Goal: Task Accomplishment & Management: Manage account settings

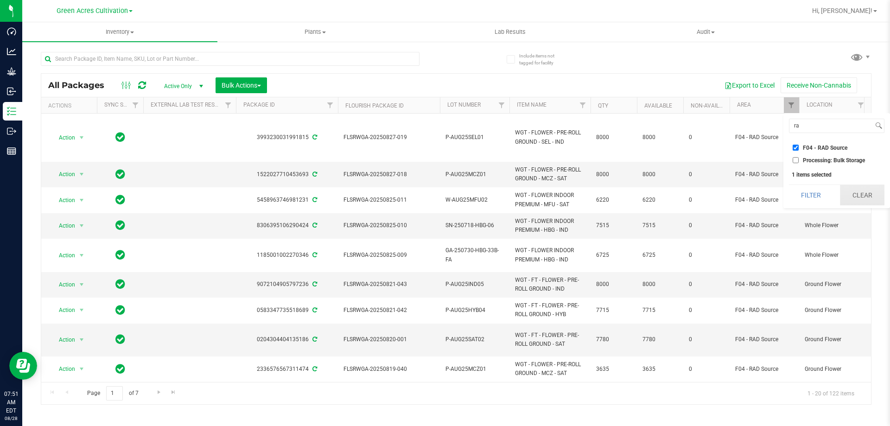
click at [859, 192] on button "Clear" at bounding box center [862, 195] width 44 height 20
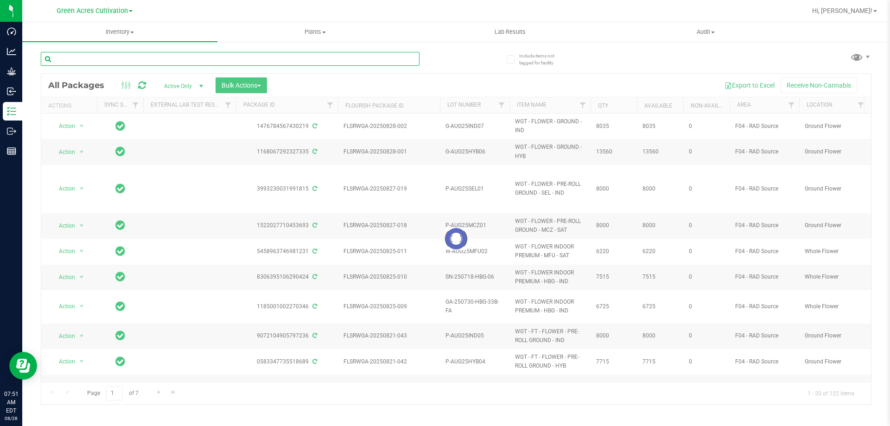
click at [165, 58] on input "text" at bounding box center [230, 59] width 379 height 14
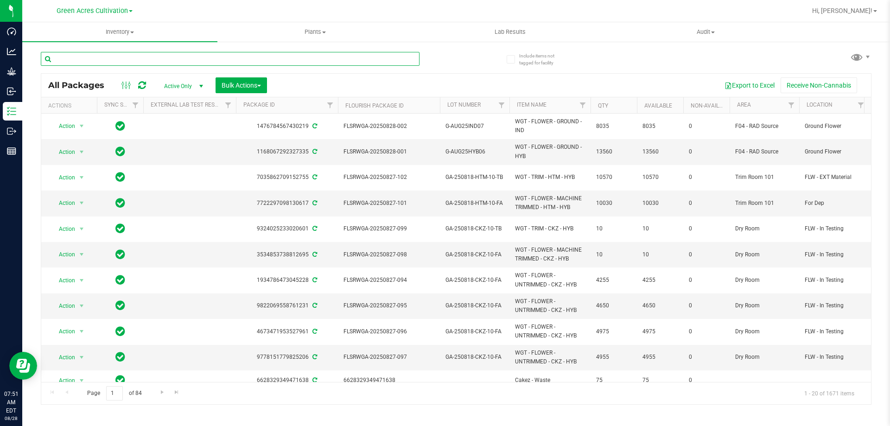
paste input "GA-250429-MEC-26-PR"
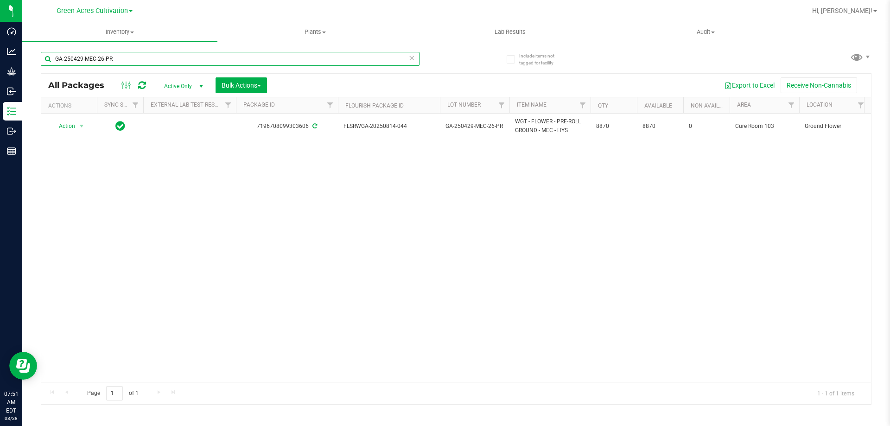
type input "GA-250429-MEC-26-PR"
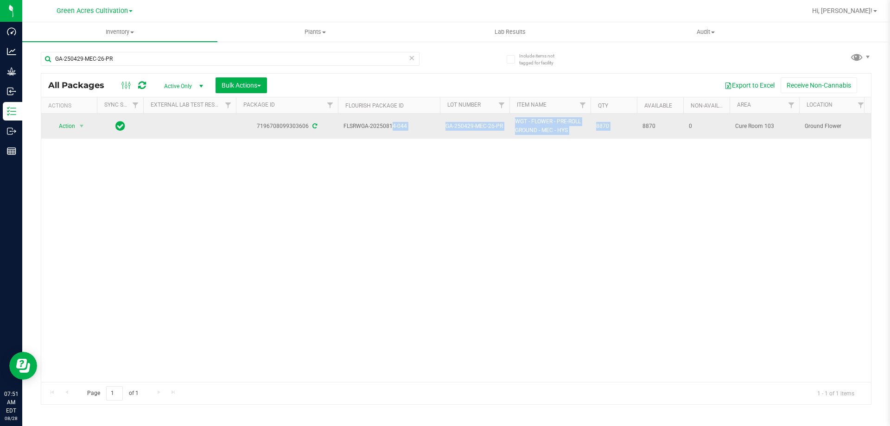
drag, startPoint x: 343, startPoint y: 123, endPoint x: 659, endPoint y: 121, distance: 316.0
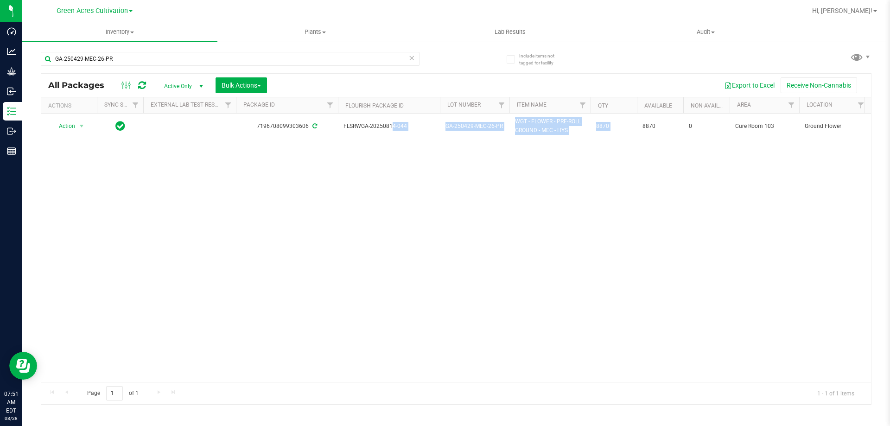
copy tr "FLSRWGA-20250814-044 GA-250429-MEC-26-PR WGT - FLOWER - PRE-ROLL GROUND - MEC -…"
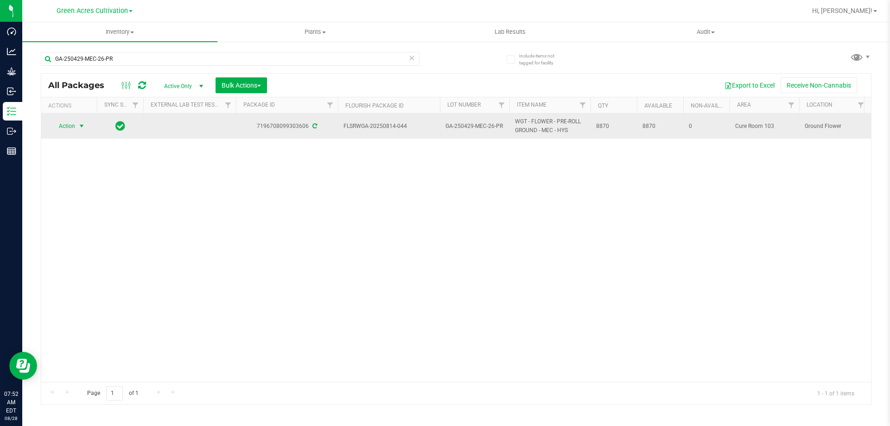
click at [77, 126] on span "select" at bounding box center [82, 126] width 12 height 13
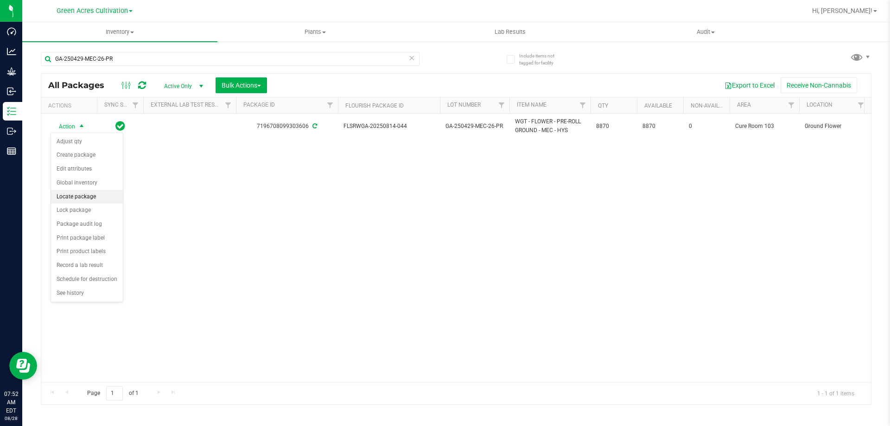
click at [83, 196] on li "Locate package" at bounding box center [87, 197] width 72 height 14
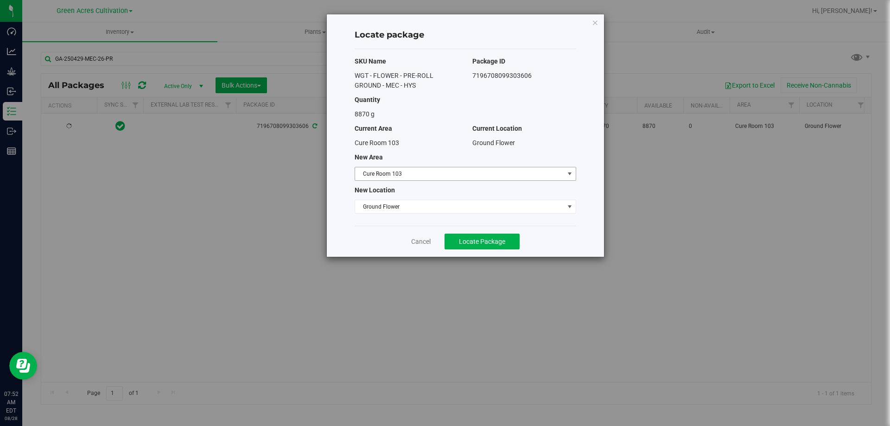
click at [480, 177] on span "Cure Room 103" at bounding box center [459, 173] width 209 height 13
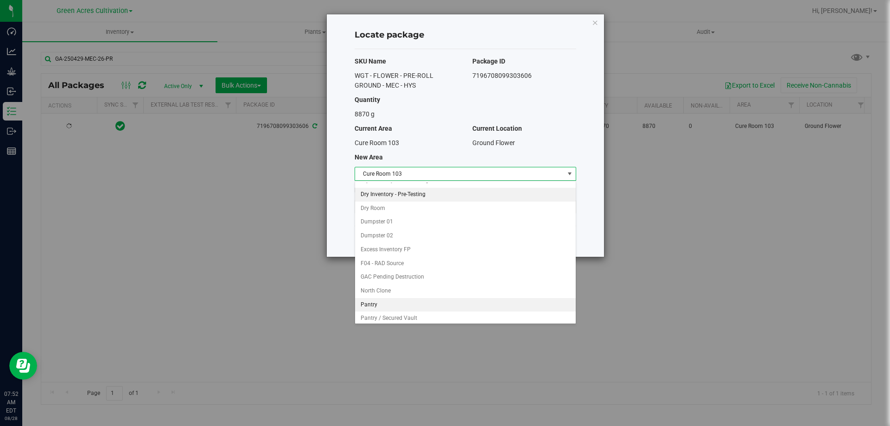
scroll to position [93, 0]
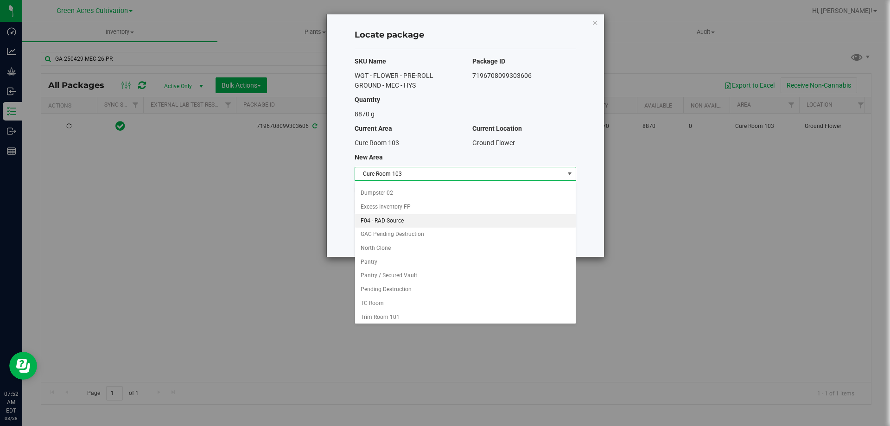
click at [397, 221] on li "F04 - RAD Source" at bounding box center [465, 221] width 221 height 14
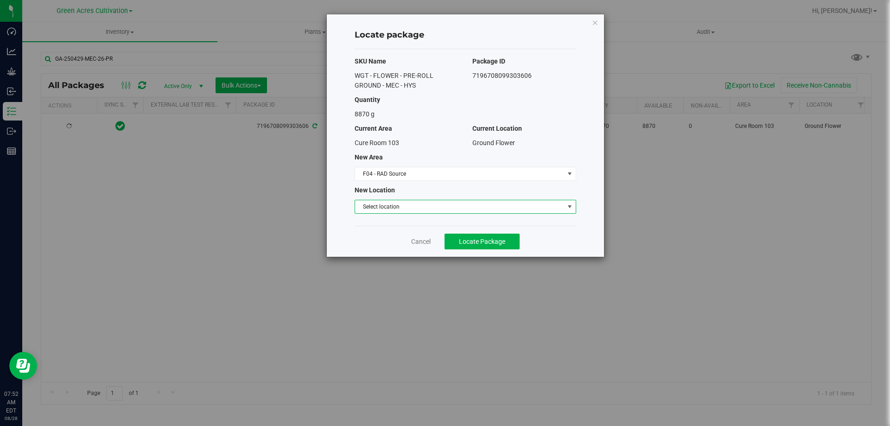
click at [419, 200] on span "Select location" at bounding box center [464, 207] width 221 height 14
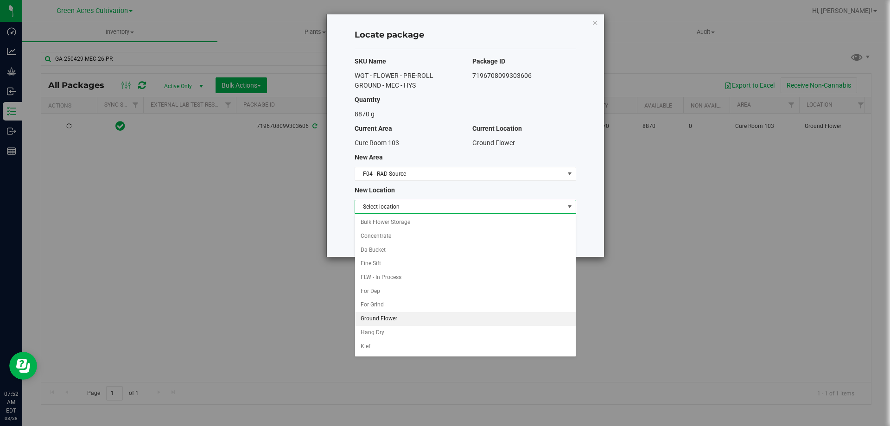
click at [383, 319] on li "Ground Flower" at bounding box center [465, 319] width 221 height 14
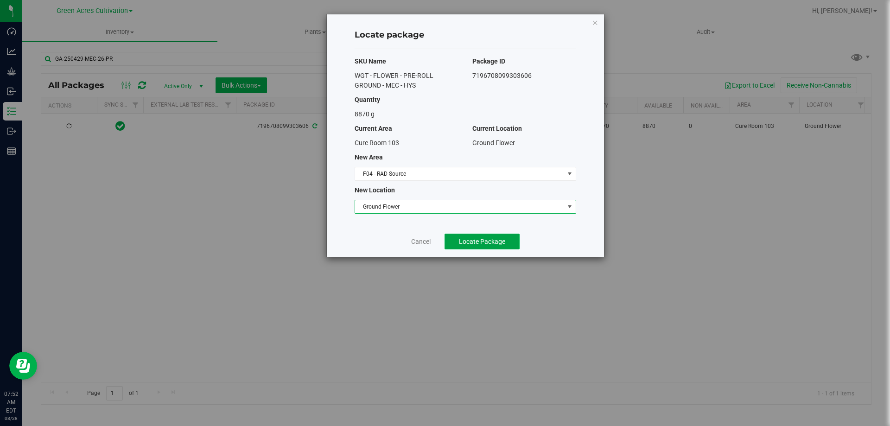
click at [475, 243] on span "Locate Package" at bounding box center [482, 241] width 46 height 7
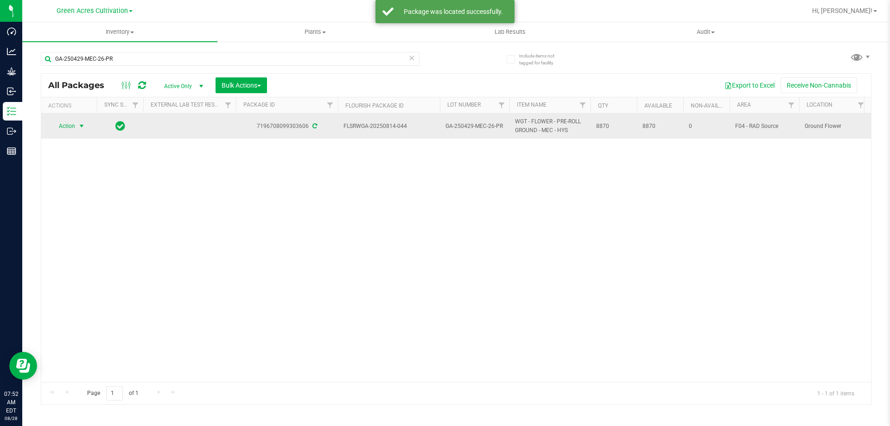
click at [76, 125] on span "select" at bounding box center [82, 126] width 12 height 13
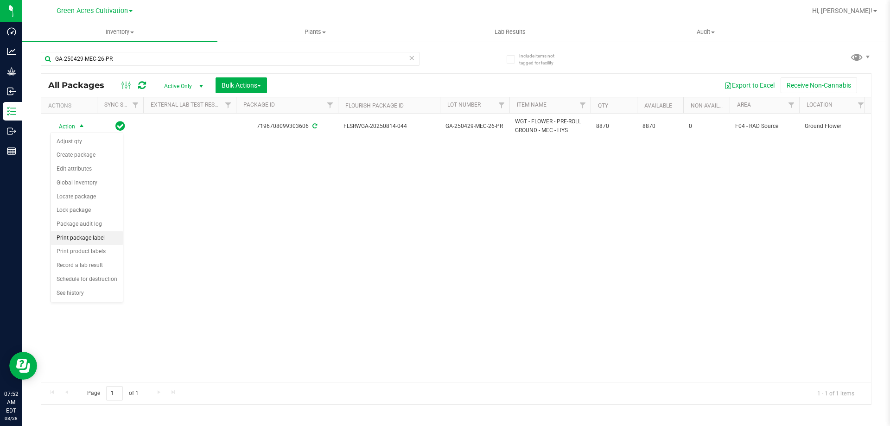
click at [91, 238] on li "Print package label" at bounding box center [87, 238] width 72 height 14
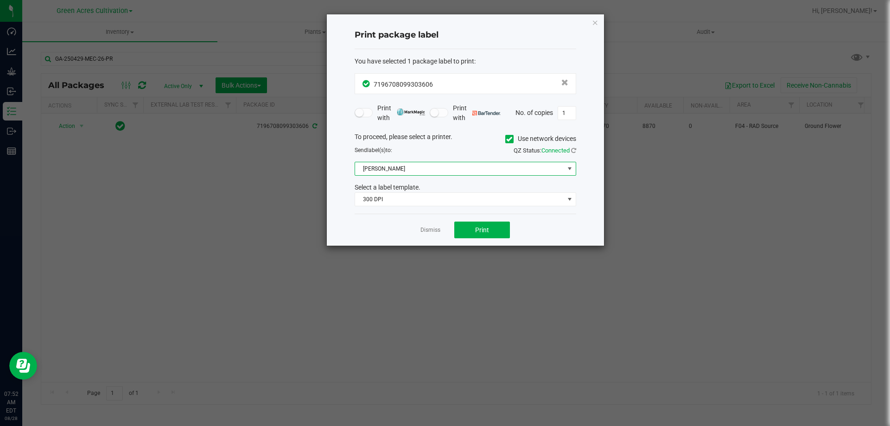
click at [500, 167] on span "[PERSON_NAME]" at bounding box center [459, 168] width 209 height 13
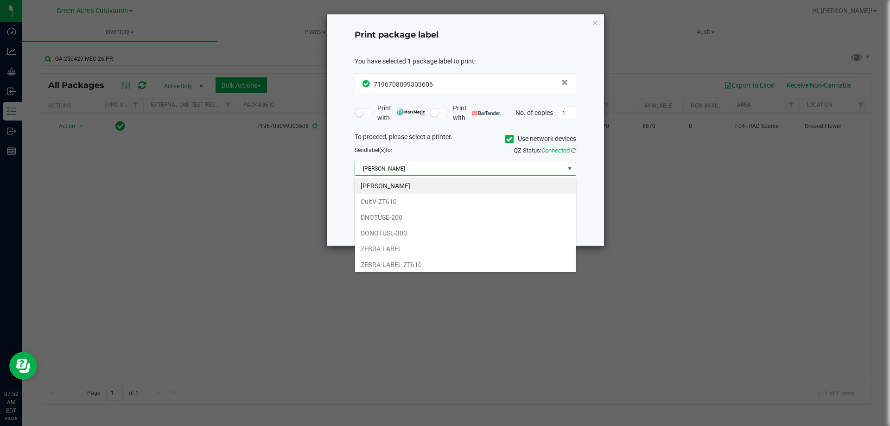
scroll to position [14, 221]
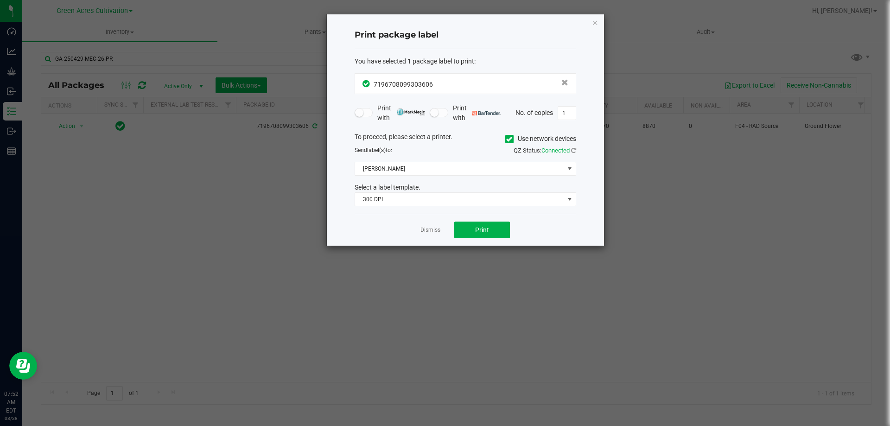
click at [503, 137] on div "To proceed, please select a printer. Use network devices" at bounding box center [465, 139] width 235 height 14
click at [507, 139] on icon at bounding box center [509, 139] width 6 height 0
click at [0, 0] on input "Use network devices" at bounding box center [0, 0] width 0 height 0
click at [497, 169] on span at bounding box center [459, 168] width 209 height 13
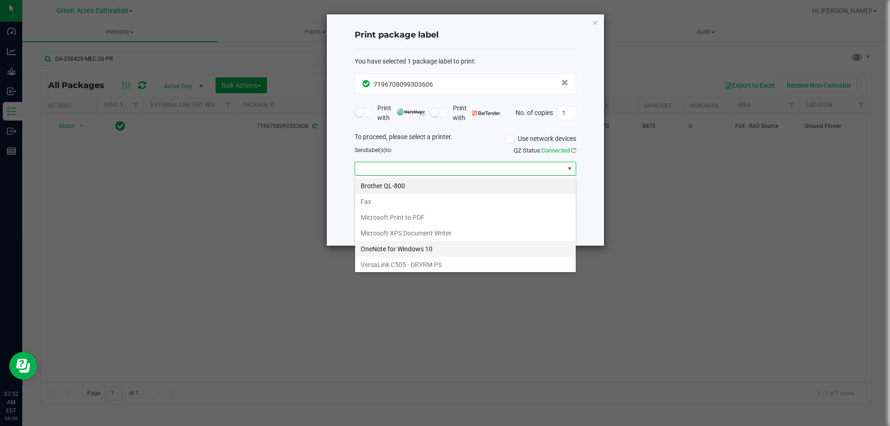
scroll to position [33, 0]
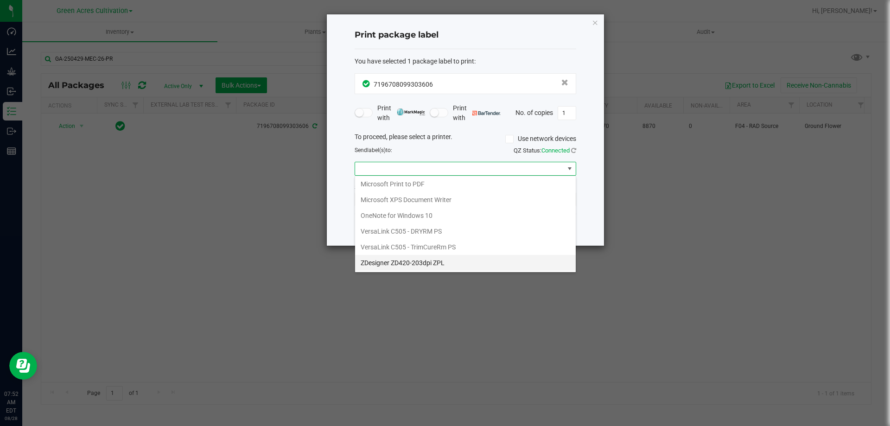
click at [405, 263] on ZPL "ZDesigner ZD420-203dpi ZPL" at bounding box center [465, 263] width 221 height 16
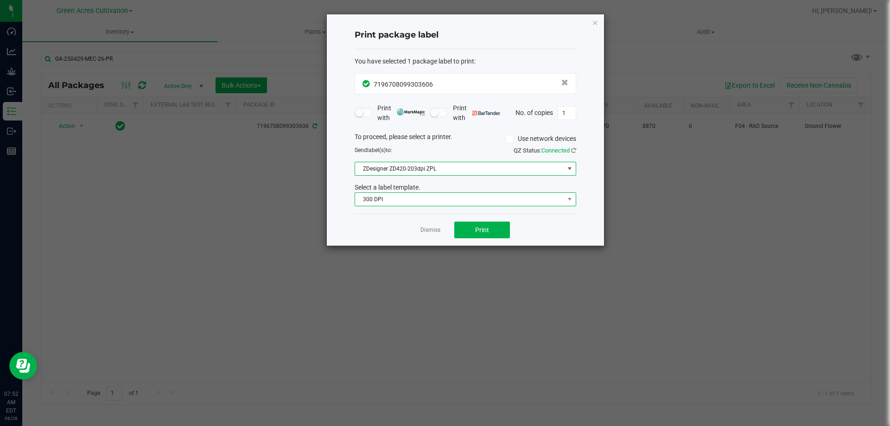
click at [419, 198] on span "300 DPI" at bounding box center [459, 199] width 209 height 13
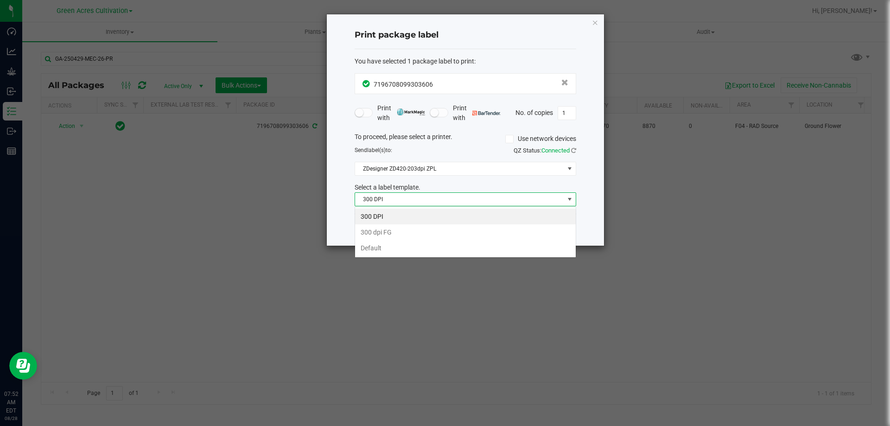
scroll to position [14, 221]
click at [382, 246] on li "Default" at bounding box center [465, 248] width 221 height 16
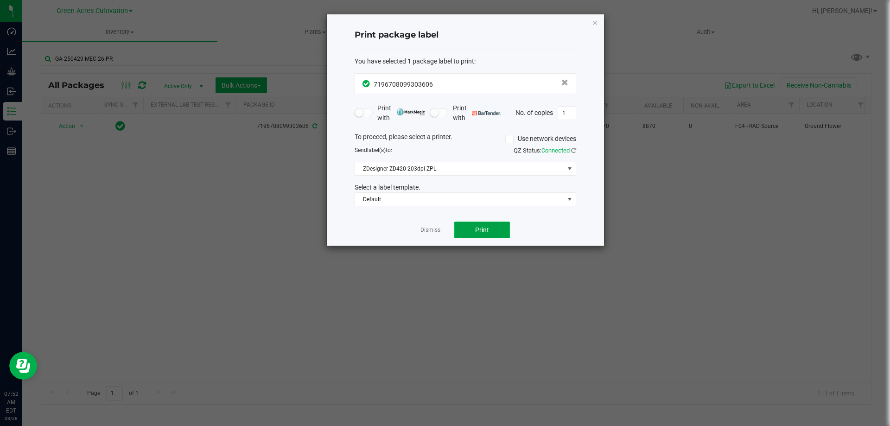
click at [497, 226] on button "Print" at bounding box center [482, 229] width 56 height 17
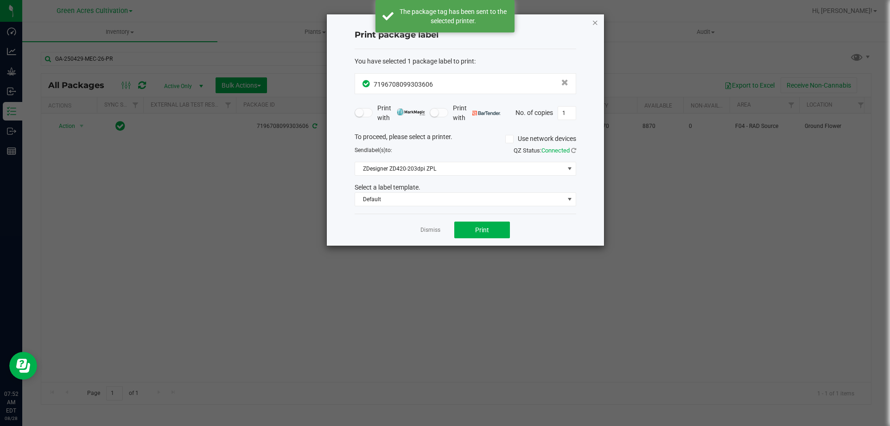
click at [594, 22] on icon "button" at bounding box center [595, 22] width 6 height 11
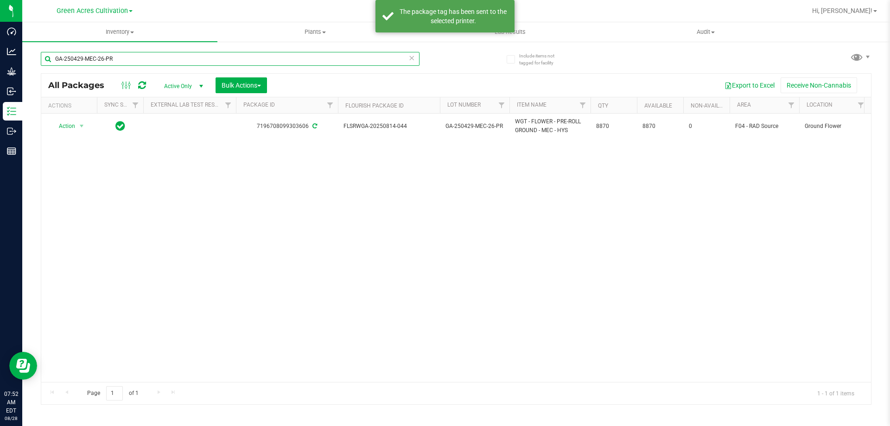
click at [141, 61] on input "GA-250429-MEC-26-PR" at bounding box center [230, 59] width 379 height 14
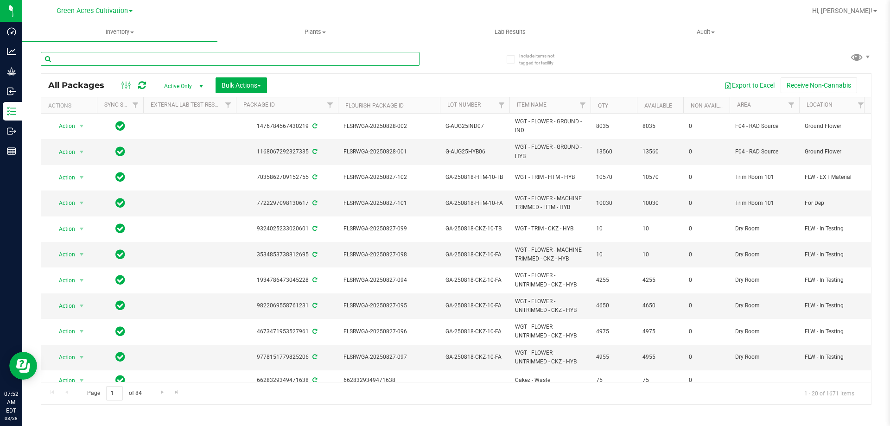
paste input "SN-250228-AML-03-GF"
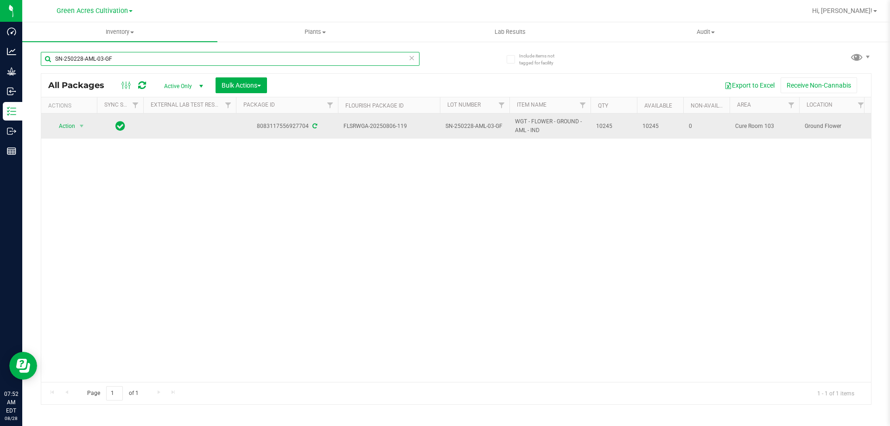
type input "SN-250228-AML-03-GF"
drag, startPoint x: 344, startPoint y: 125, endPoint x: 614, endPoint y: 129, distance: 270.6
copy tr "FLSRWGA-20250806-119 SN-250228-AML-03-GF WGT - FLOWER - GROUND - AML - IND 10245"
click at [78, 130] on span "select" at bounding box center [81, 125] width 7 height 7
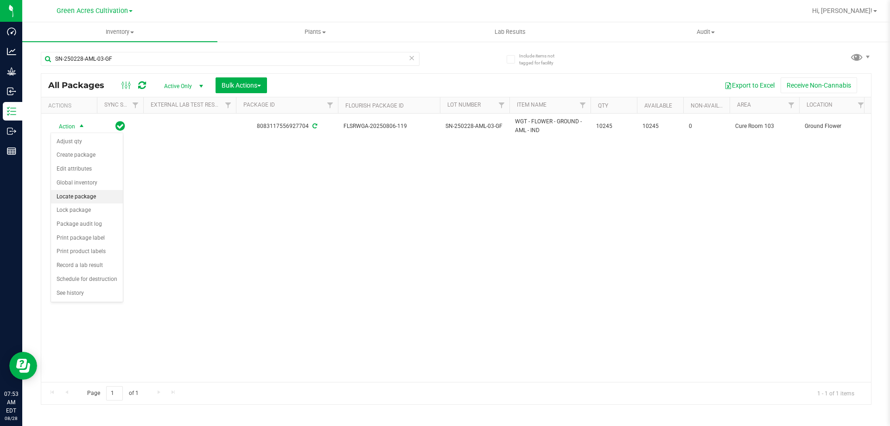
click at [77, 197] on li "Locate package" at bounding box center [87, 197] width 72 height 14
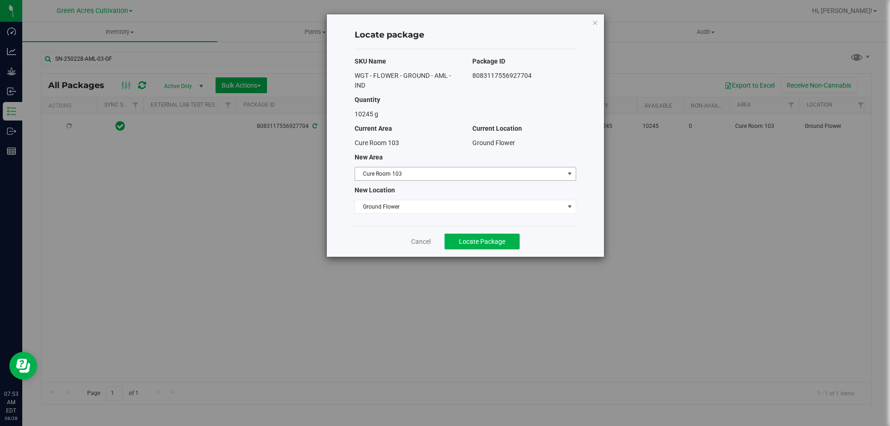
click at [487, 171] on span "Cure Room 103" at bounding box center [459, 173] width 209 height 13
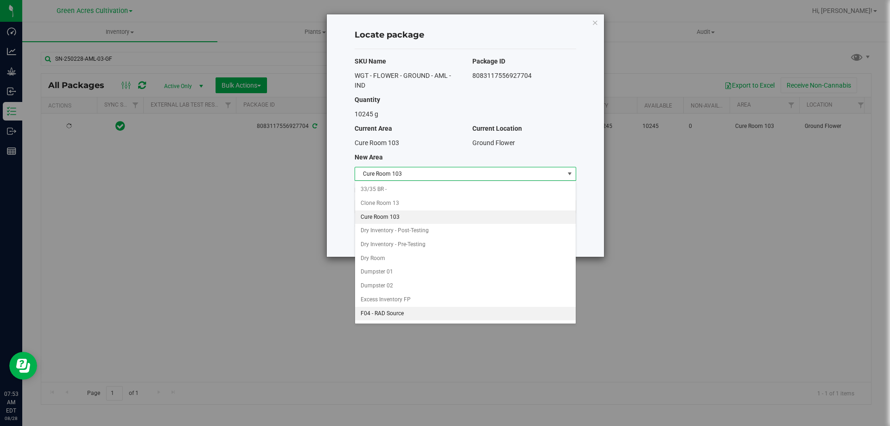
click at [387, 309] on li "F04 - RAD Source" at bounding box center [465, 314] width 221 height 14
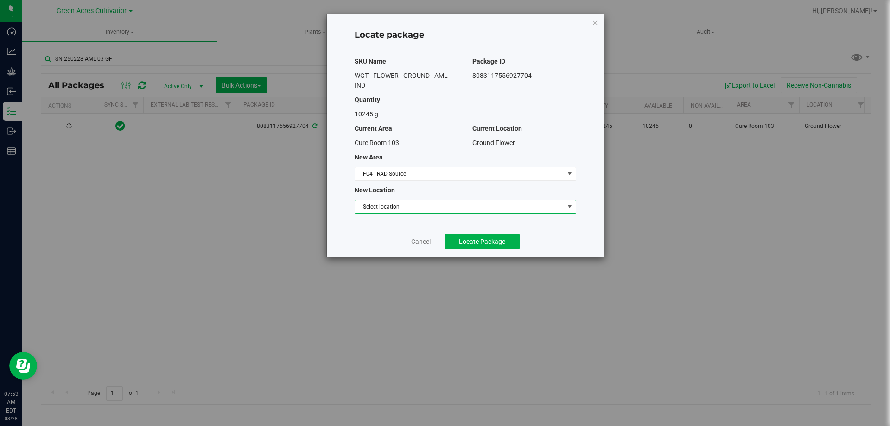
click at [431, 207] on span "Select location" at bounding box center [459, 206] width 209 height 13
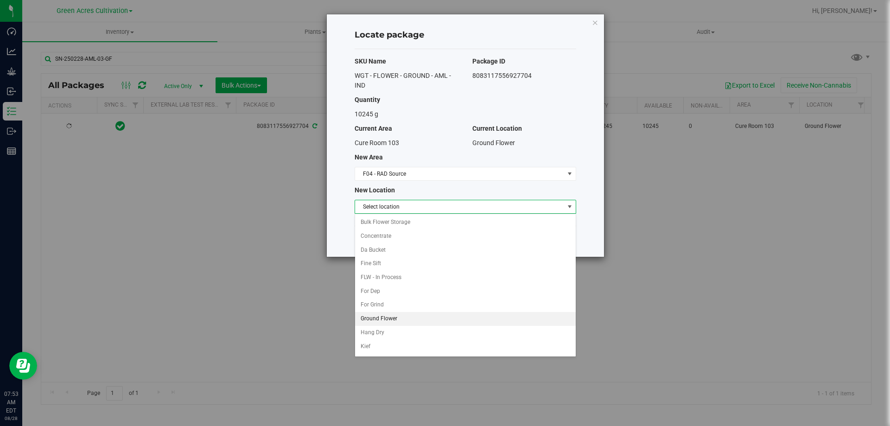
click at [382, 314] on li "Ground Flower" at bounding box center [465, 319] width 221 height 14
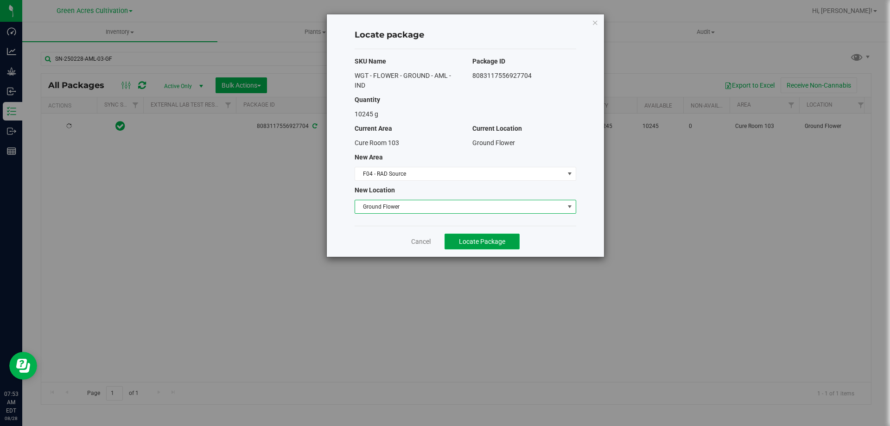
click at [486, 242] on span "Locate Package" at bounding box center [482, 241] width 46 height 7
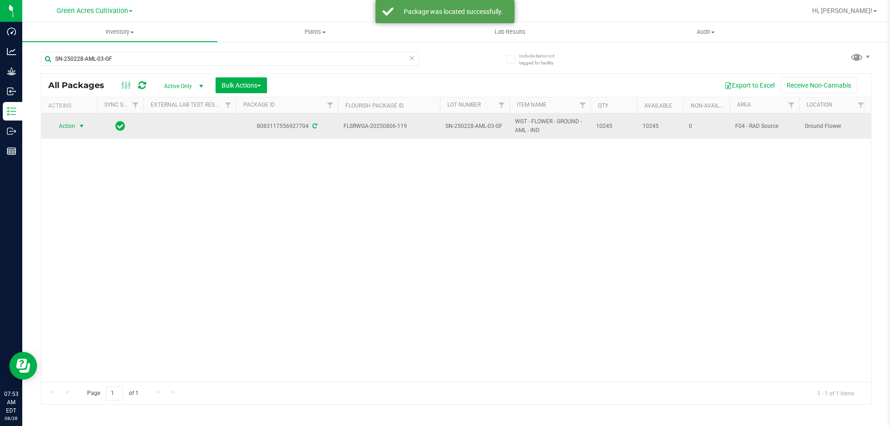
click at [73, 121] on span "Action" at bounding box center [63, 126] width 25 height 13
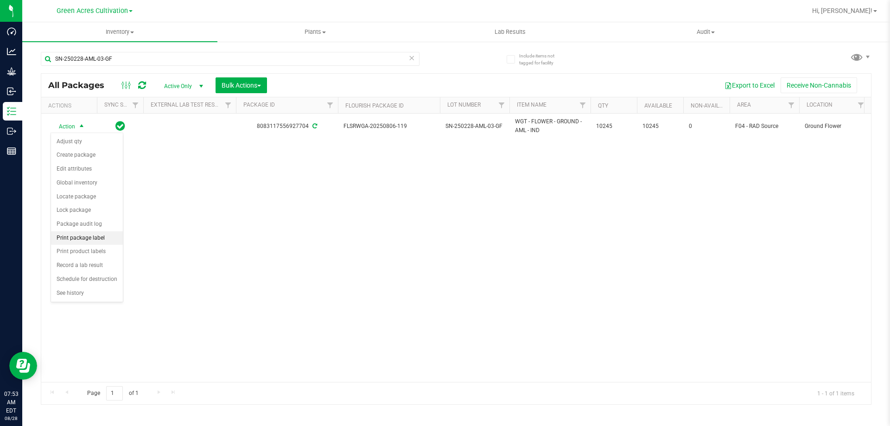
click at [78, 240] on li "Print package label" at bounding box center [87, 238] width 72 height 14
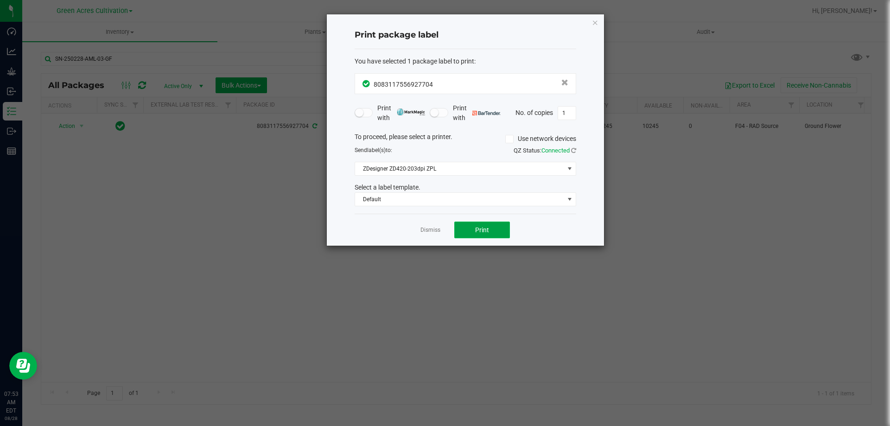
click at [480, 229] on span "Print" at bounding box center [482, 229] width 14 height 7
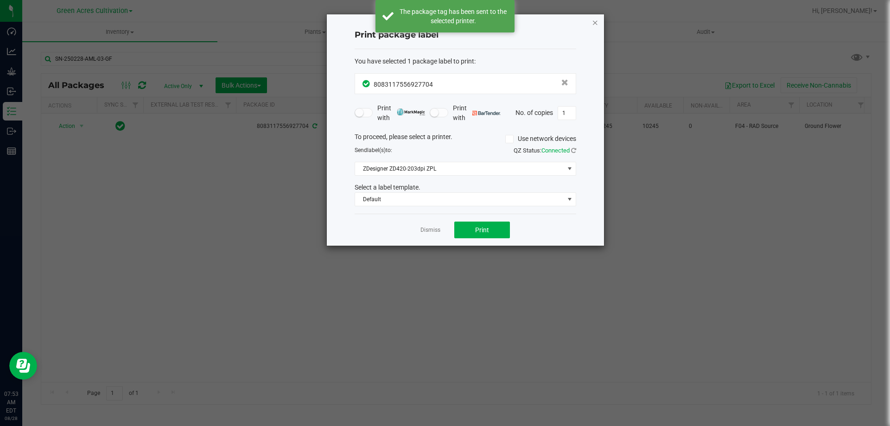
click at [595, 18] on icon "button" at bounding box center [595, 22] width 6 height 11
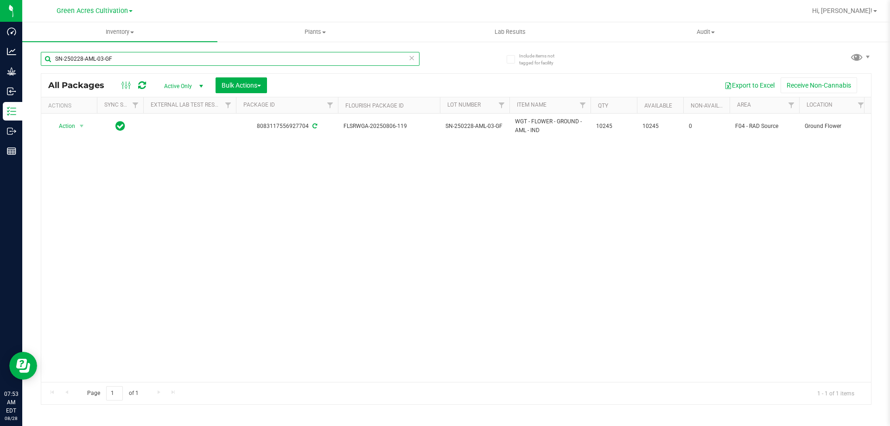
click at [115, 61] on input "SN-250228-AML-03-GF" at bounding box center [230, 59] width 379 height 14
click at [114, 61] on input "SN-250228-AML-03-GF" at bounding box center [230, 59] width 379 height 14
click at [113, 60] on input "SN-250228-AML-03-GF" at bounding box center [230, 59] width 379 height 14
click at [115, 60] on input "SN-250228-AML-03-GF" at bounding box center [230, 59] width 379 height 14
click at [116, 60] on input "SN-250228-AML-03-GF" at bounding box center [230, 59] width 379 height 14
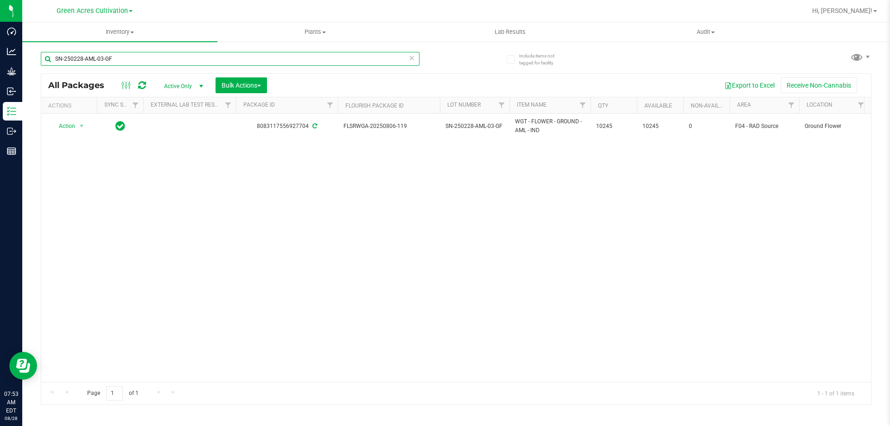
click at [116, 60] on input "SN-250228-AML-03-GF" at bounding box center [230, 59] width 379 height 14
click at [116, 59] on input "SN-250228-AML-03-GF" at bounding box center [230, 59] width 379 height 14
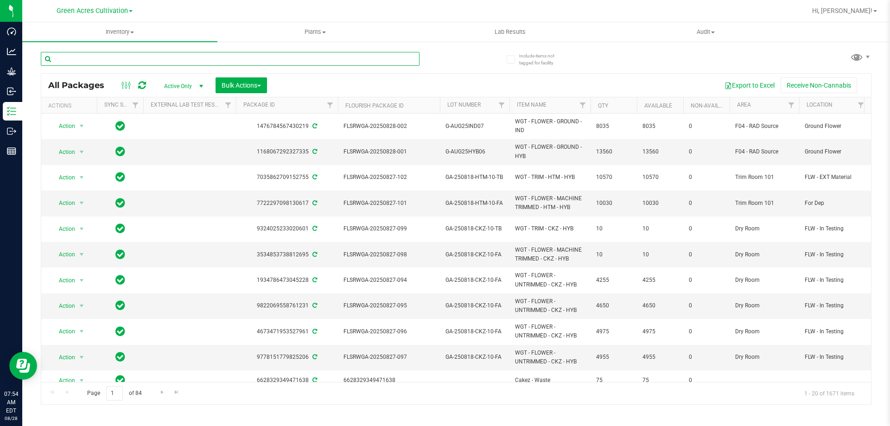
paste input "0630-HYB-DW-01"
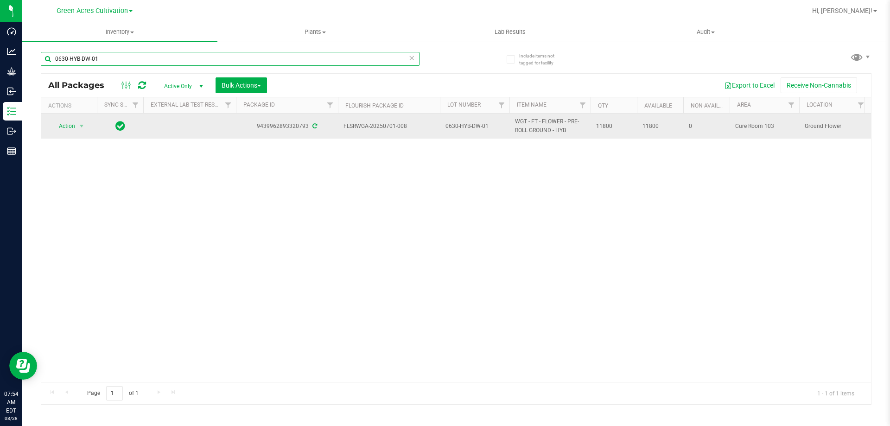
type input "0630-HYB-DW-01"
drag, startPoint x: 344, startPoint y: 126, endPoint x: 622, endPoint y: 128, distance: 278.5
copy tr "FLSRWGA-20250701-008 0630-HYB-DW-01 WGT - FT - FLOWER - PRE-ROLL GROUND - HYB 1…"
click at [73, 131] on span "Action" at bounding box center [63, 126] width 25 height 13
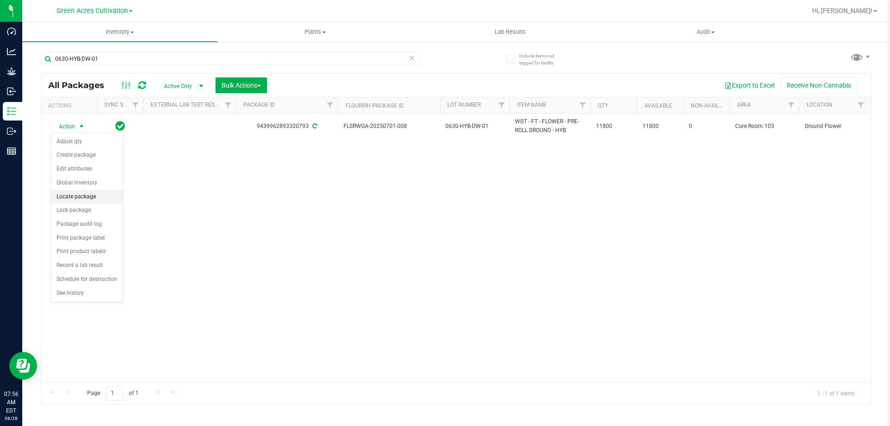
click at [85, 197] on li "Locate package" at bounding box center [87, 197] width 72 height 14
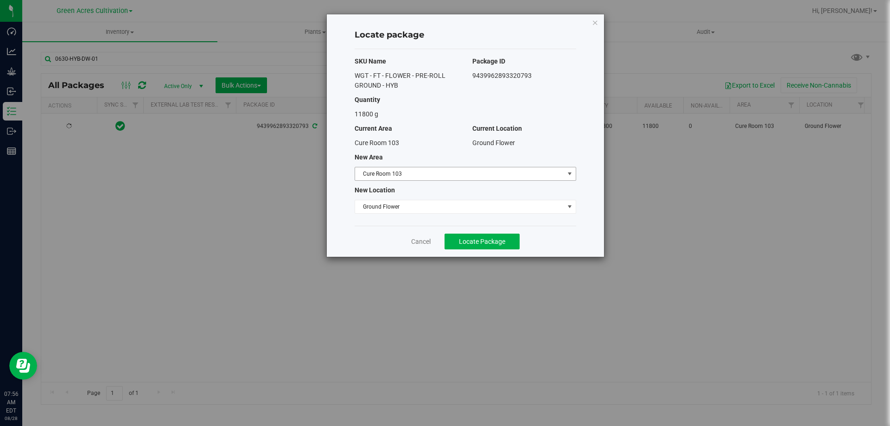
click at [543, 170] on span "Cure Room 103" at bounding box center [459, 173] width 209 height 13
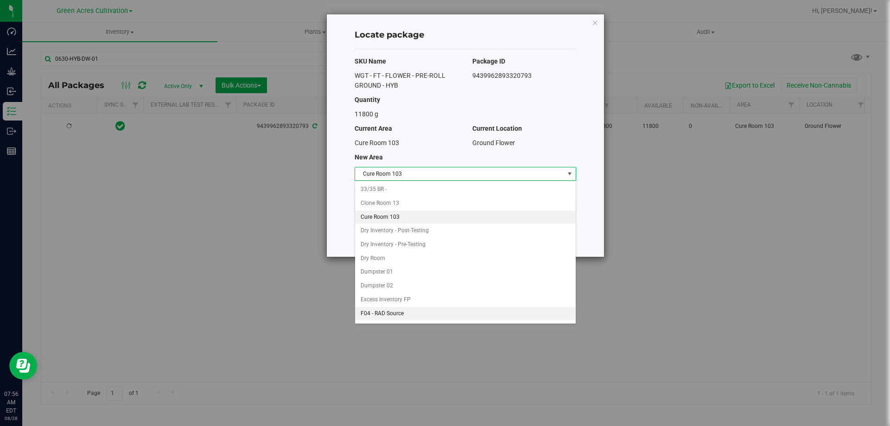
click at [391, 313] on li "F04 - RAD Source" at bounding box center [465, 314] width 221 height 14
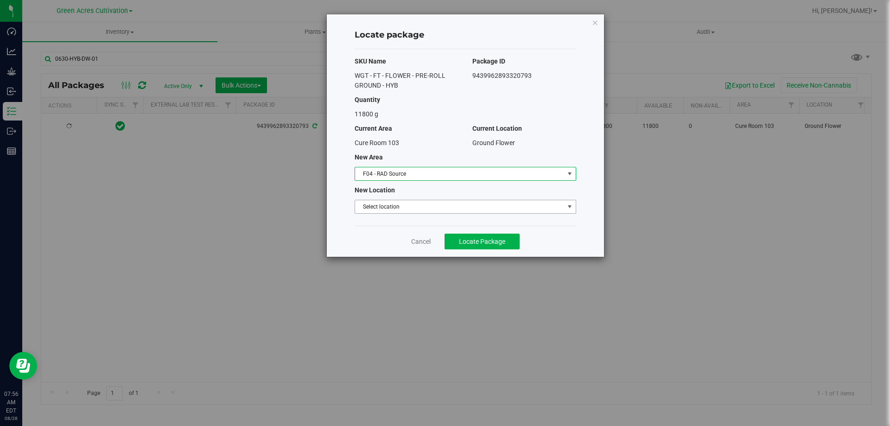
click at [483, 204] on span "Select location" at bounding box center [459, 206] width 209 height 13
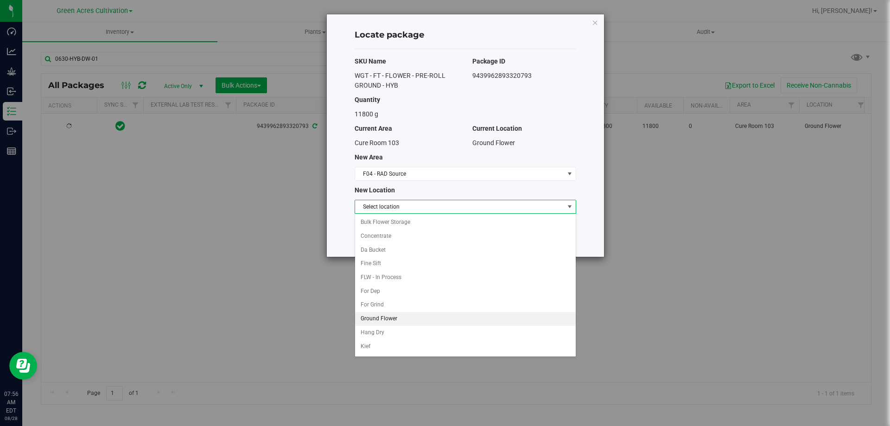
click at [387, 320] on li "Ground Flower" at bounding box center [465, 319] width 221 height 14
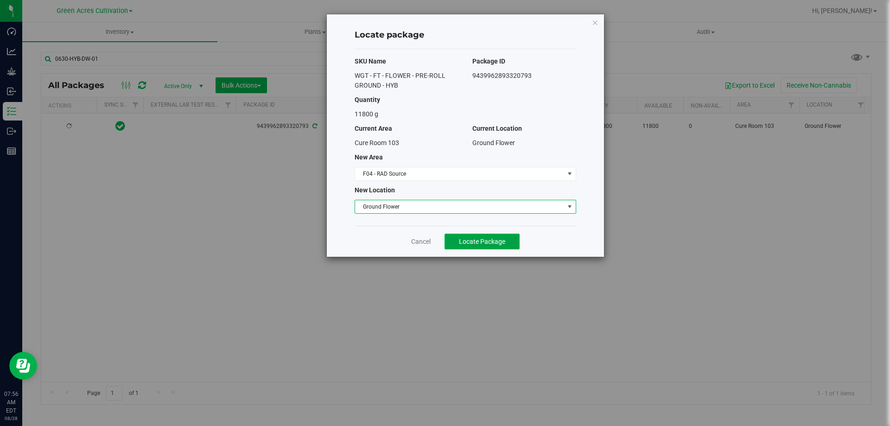
click at [471, 247] on button "Locate Package" at bounding box center [481, 242] width 75 height 16
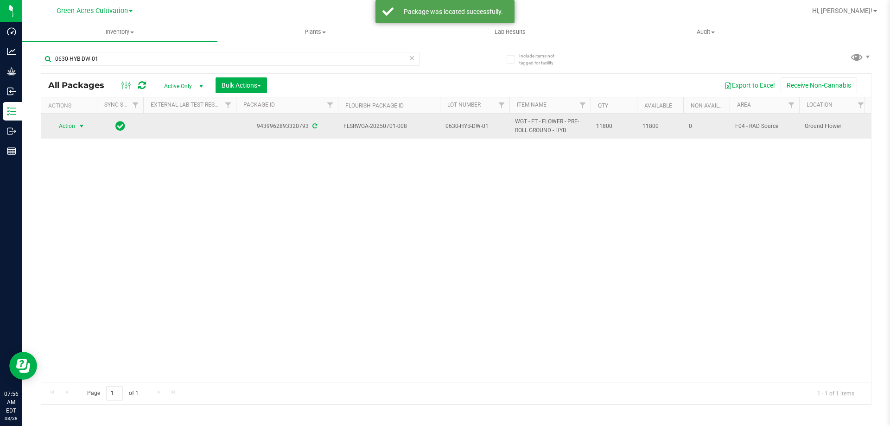
click at [70, 126] on span "Action" at bounding box center [63, 126] width 25 height 13
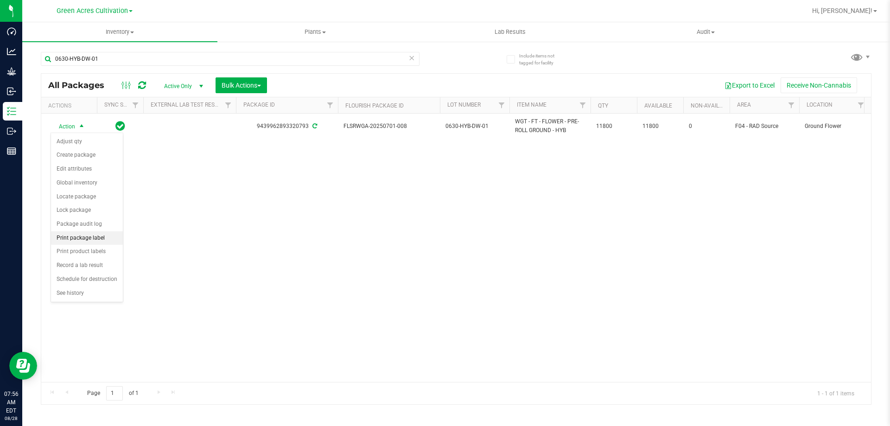
click at [88, 240] on li "Print package label" at bounding box center [87, 238] width 72 height 14
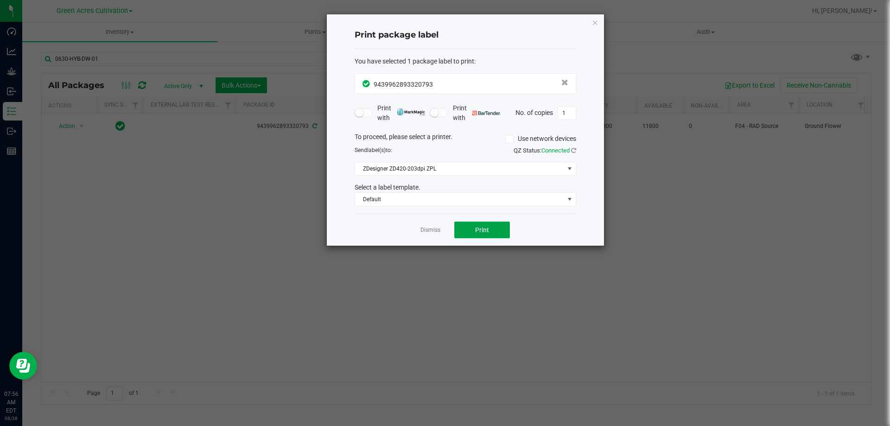
click at [474, 225] on button "Print" at bounding box center [482, 229] width 56 height 17
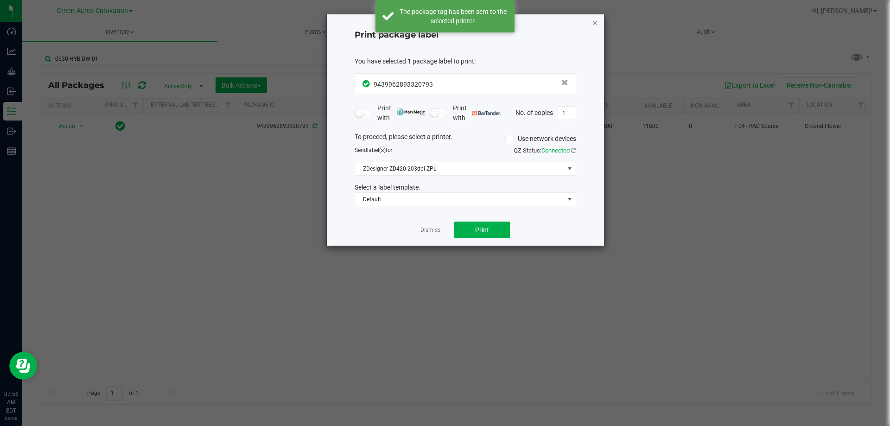
click at [595, 20] on icon "button" at bounding box center [595, 22] width 6 height 11
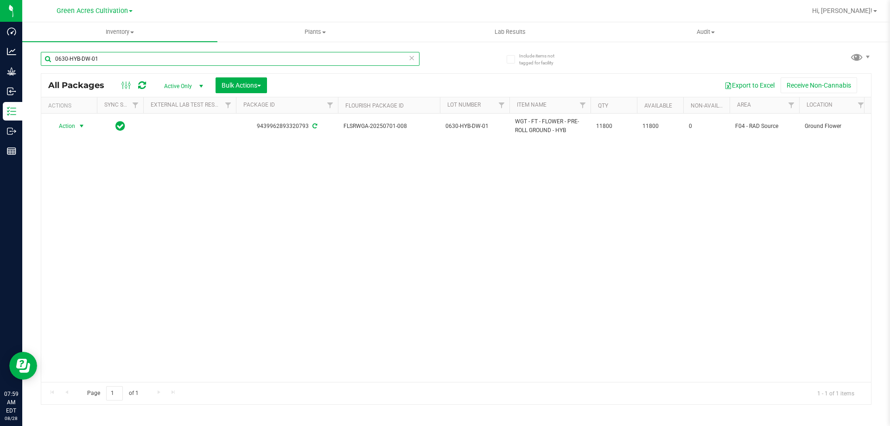
click at [286, 57] on input "0630-HYB-DW-01" at bounding box center [230, 59] width 379 height 14
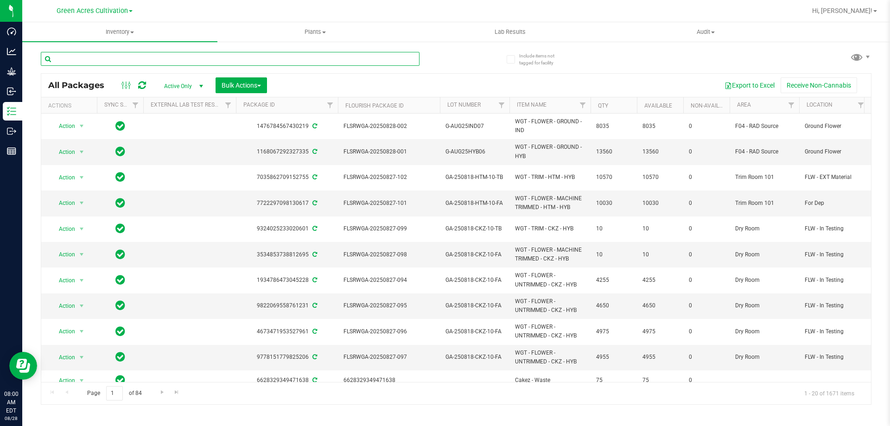
click at [272, 63] on input "text" at bounding box center [230, 59] width 379 height 14
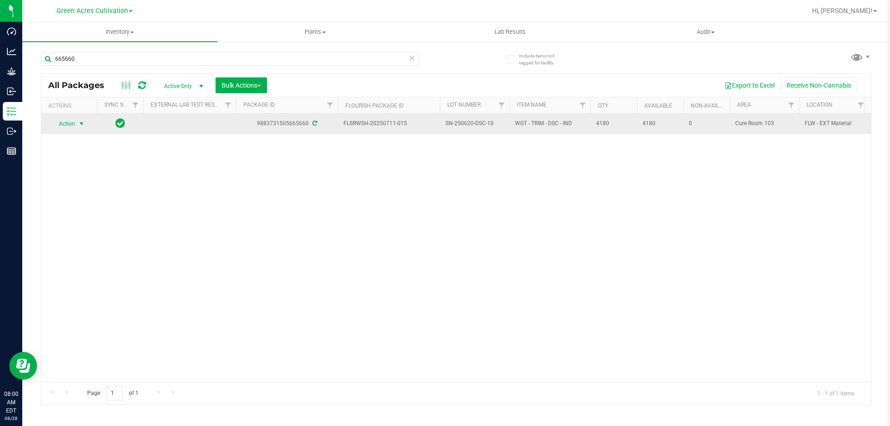
click at [77, 125] on span "select" at bounding box center [82, 123] width 12 height 13
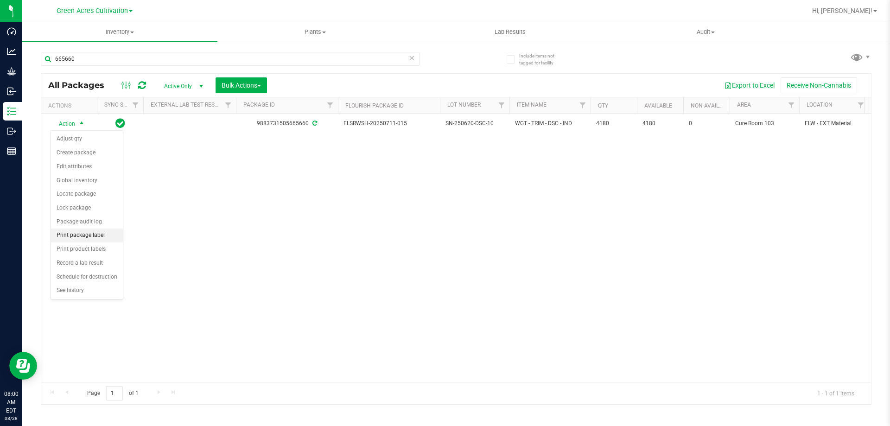
click at [84, 233] on li "Print package label" at bounding box center [87, 235] width 72 height 14
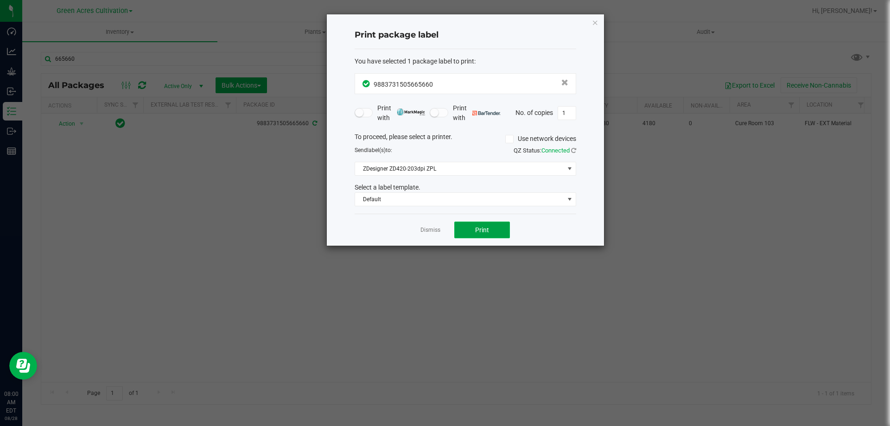
click at [489, 222] on button "Print" at bounding box center [482, 229] width 56 height 17
click at [596, 21] on icon "button" at bounding box center [595, 22] width 6 height 11
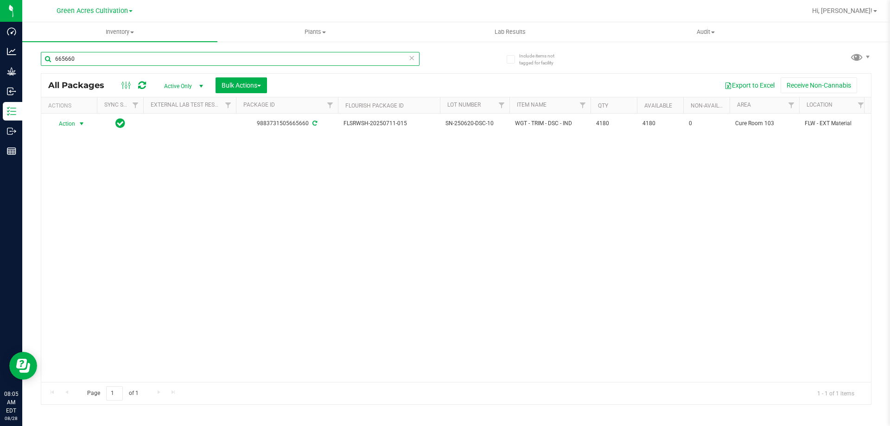
click at [308, 55] on input "665660" at bounding box center [230, 59] width 379 height 14
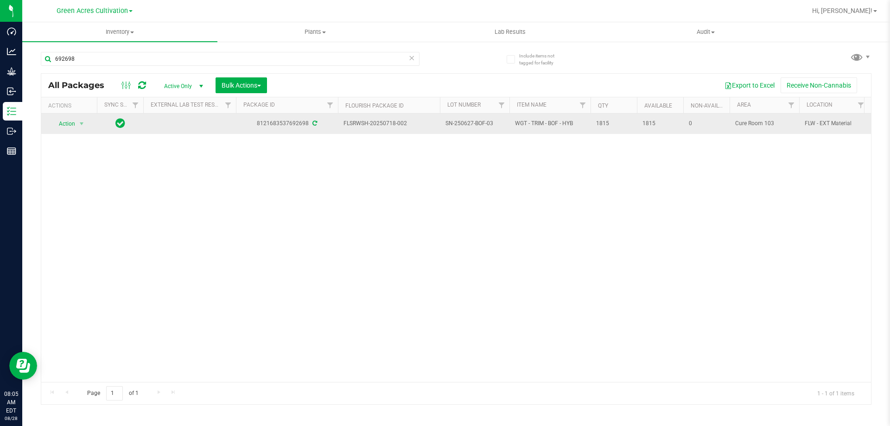
drag, startPoint x: 343, startPoint y: 123, endPoint x: 632, endPoint y: 124, distance: 288.7
copy tr "FLSRWSH-20250718-002 SN-250627-BOF-03 WGT - TRIM - BOF - HYB 1815"
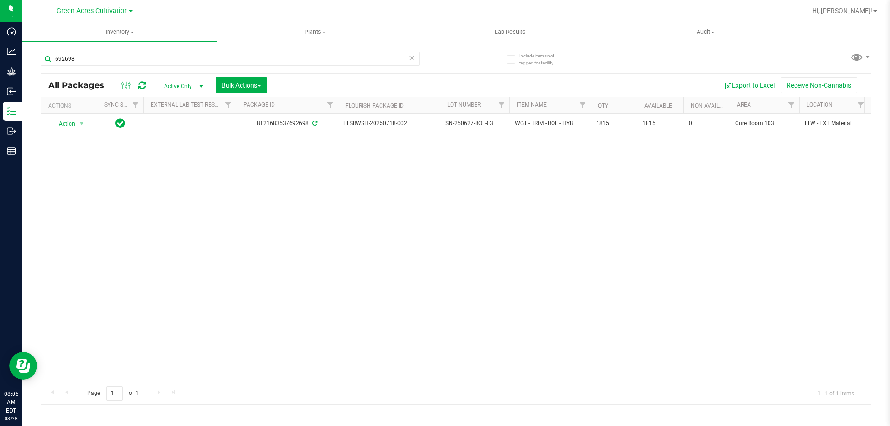
click at [281, 255] on div "Action Action Adjust qty Create package Edit attributes Global inventory Locate…" at bounding box center [455, 248] width 829 height 268
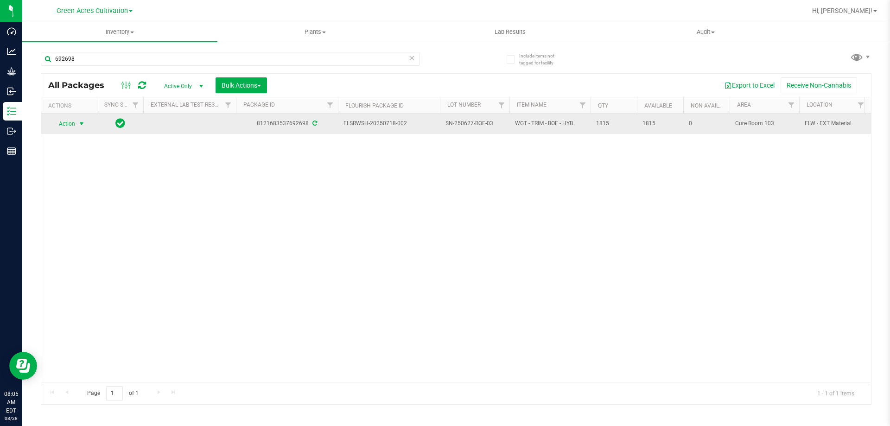
click at [82, 118] on span "select" at bounding box center [82, 123] width 12 height 13
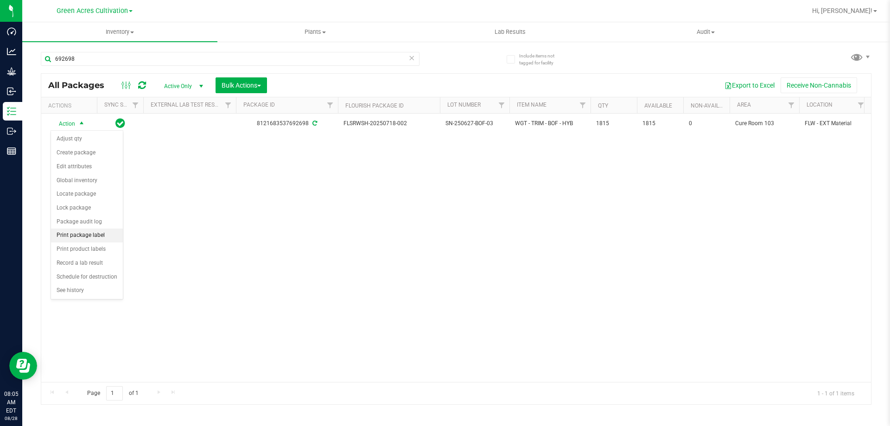
click at [93, 233] on li "Print package label" at bounding box center [87, 235] width 72 height 14
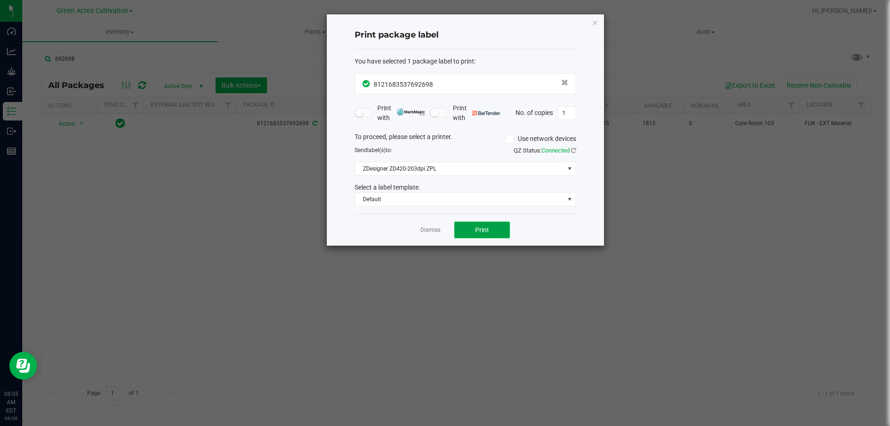
click at [476, 227] on span "Print" at bounding box center [482, 229] width 14 height 7
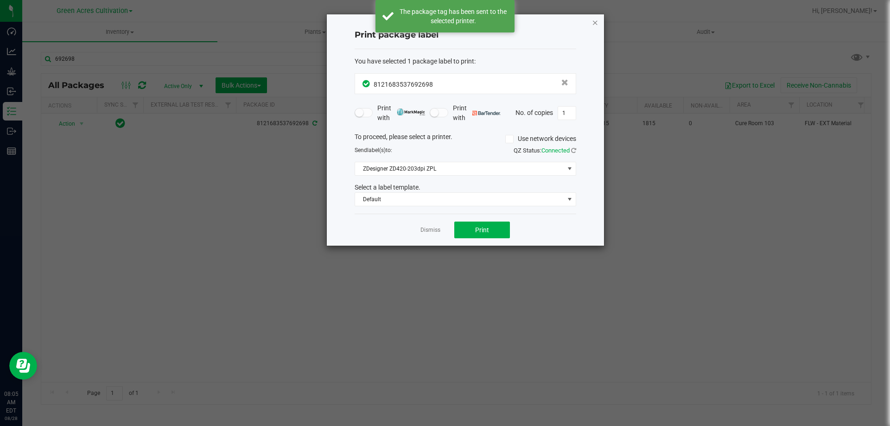
click at [592, 18] on icon "button" at bounding box center [595, 22] width 6 height 11
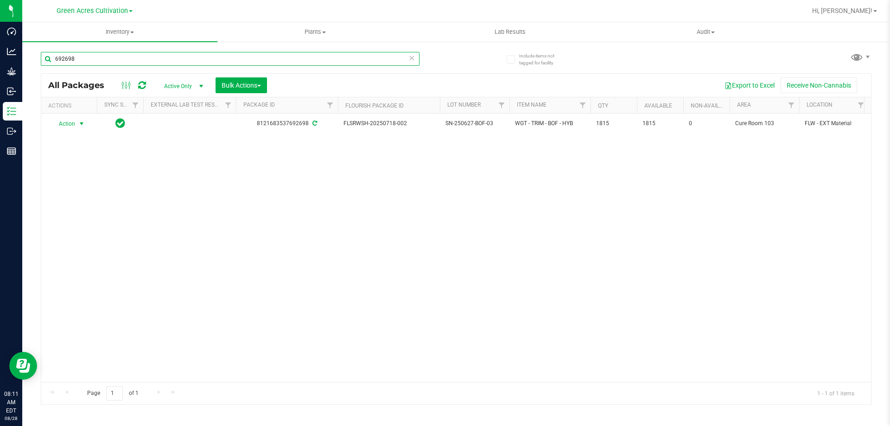
click at [224, 54] on input "692698" at bounding box center [230, 59] width 379 height 14
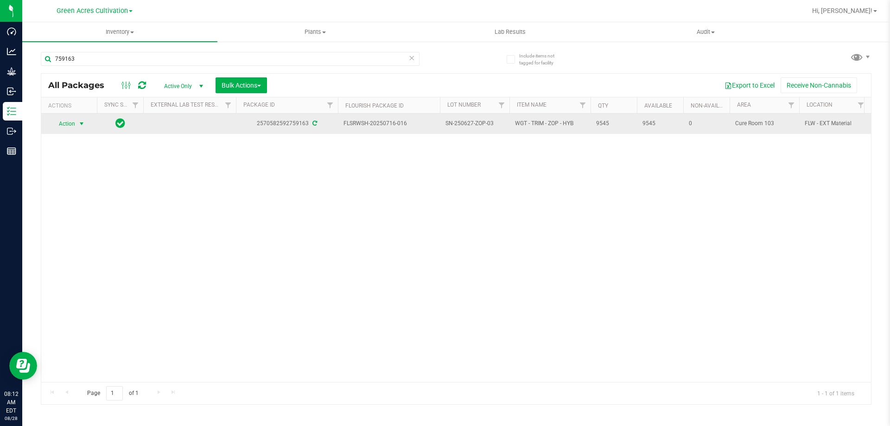
click at [82, 127] on span "select" at bounding box center [81, 123] width 7 height 7
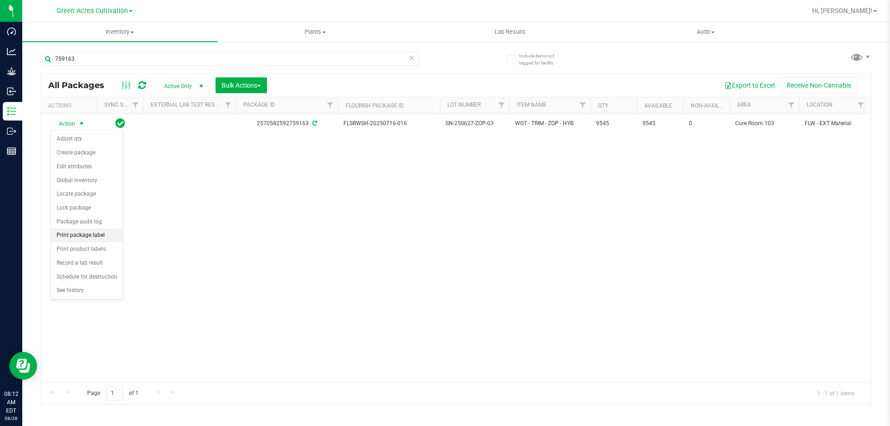
click at [93, 235] on li "Print package label" at bounding box center [87, 235] width 72 height 14
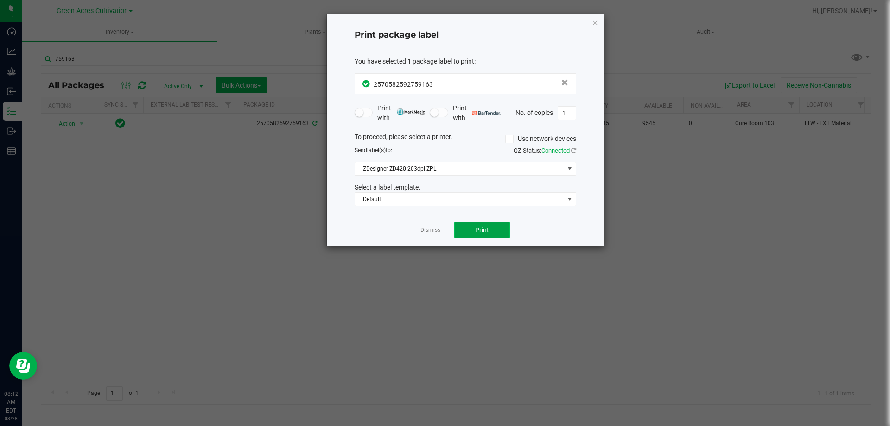
click at [473, 227] on button "Print" at bounding box center [482, 229] width 56 height 17
click at [600, 13] on ngb-modal-window "Print package label You have selected 1 package label to print : 25705825927591…" at bounding box center [448, 213] width 897 height 426
click at [593, 22] on icon "button" at bounding box center [595, 22] width 6 height 11
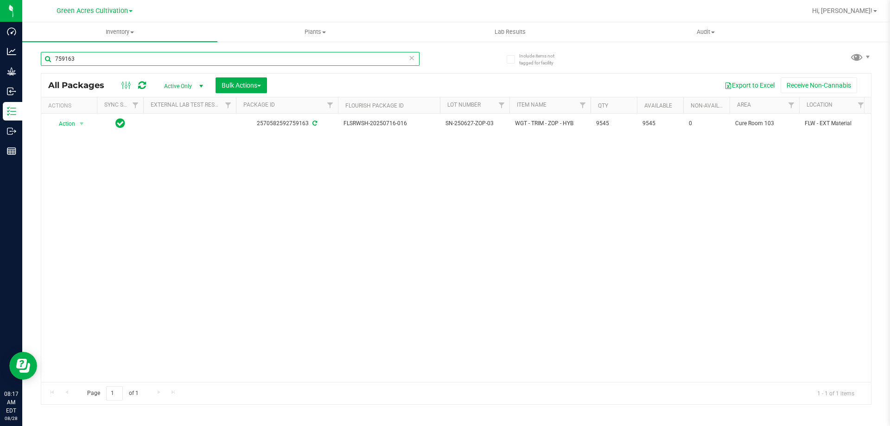
click at [305, 63] on input "759163" at bounding box center [230, 59] width 379 height 14
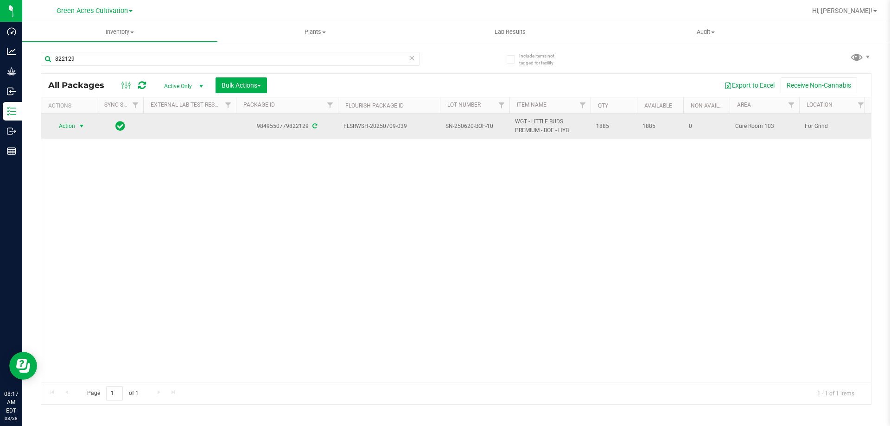
click at [77, 126] on span "select" at bounding box center [82, 126] width 12 height 13
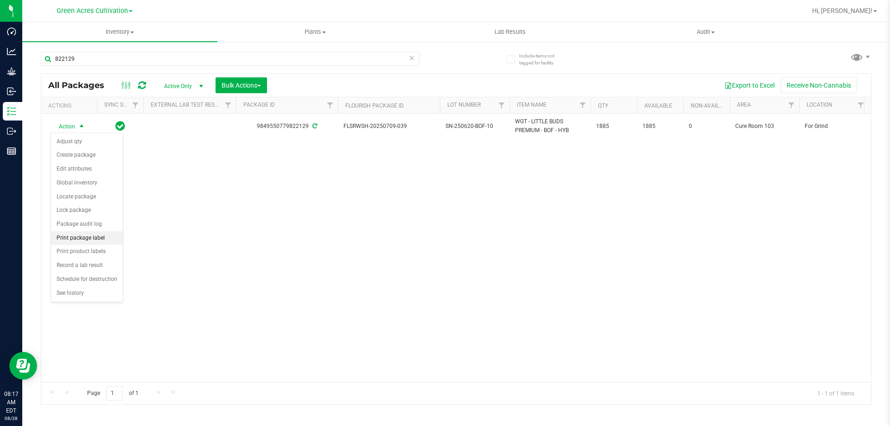
click at [82, 238] on li "Print package label" at bounding box center [87, 238] width 72 height 14
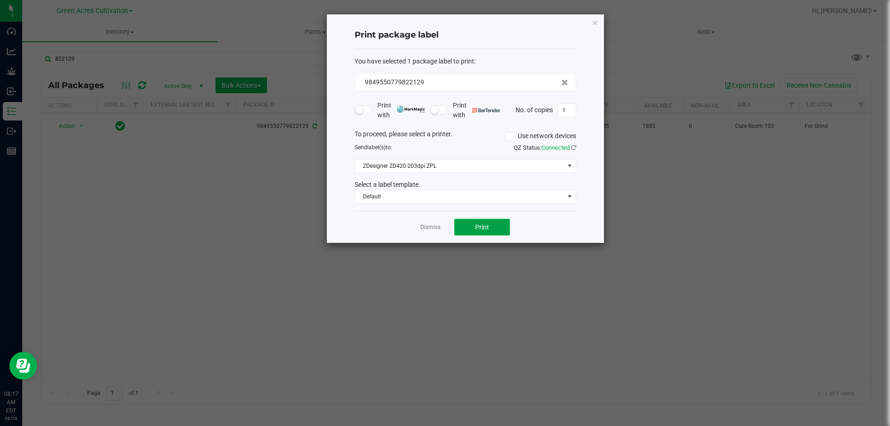
click at [491, 234] on button "Print" at bounding box center [482, 227] width 56 height 17
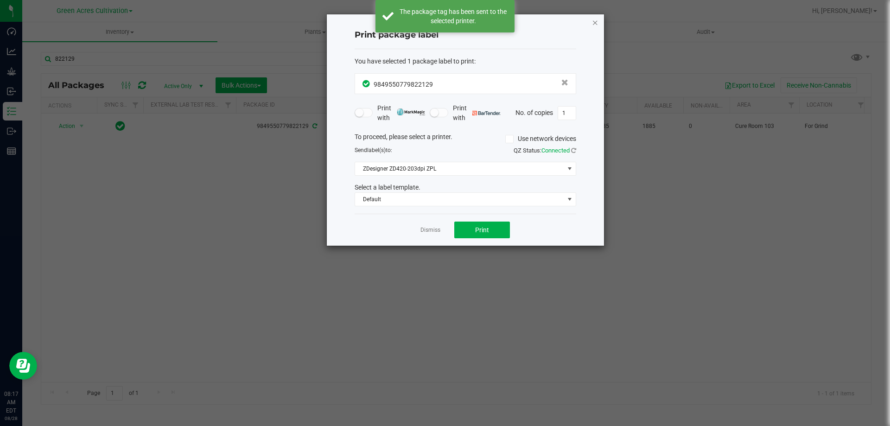
click at [593, 24] on icon "button" at bounding box center [595, 22] width 6 height 11
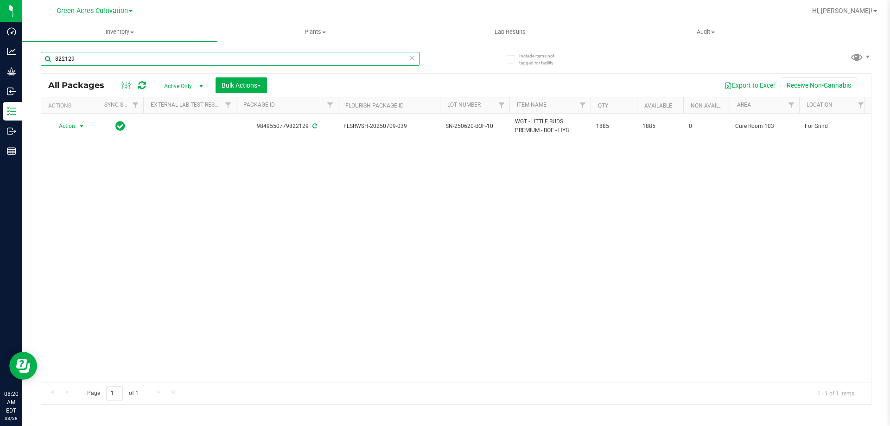
click at [186, 62] on input "822129" at bounding box center [230, 59] width 379 height 14
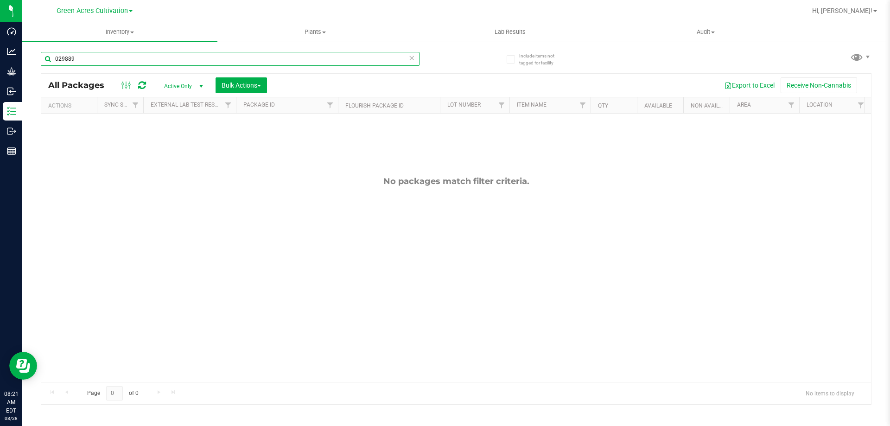
type input "029889"
click at [202, 82] on span "select" at bounding box center [200, 85] width 7 height 7
click at [169, 142] on li "All" at bounding box center [181, 142] width 50 height 14
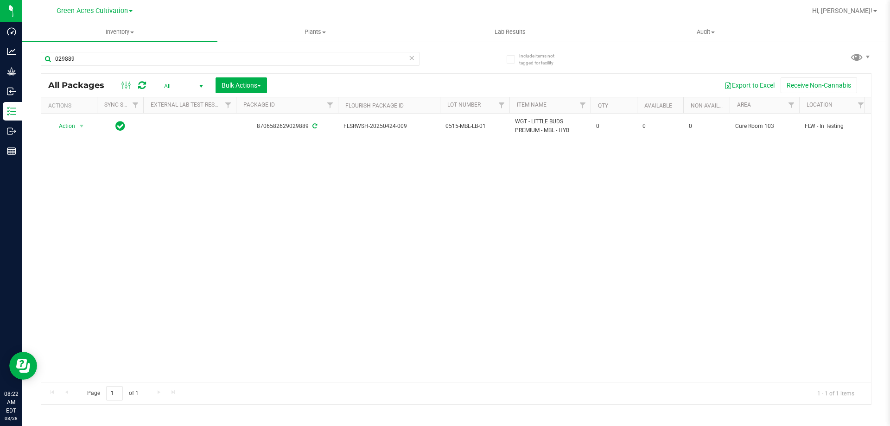
scroll to position [0, 1527]
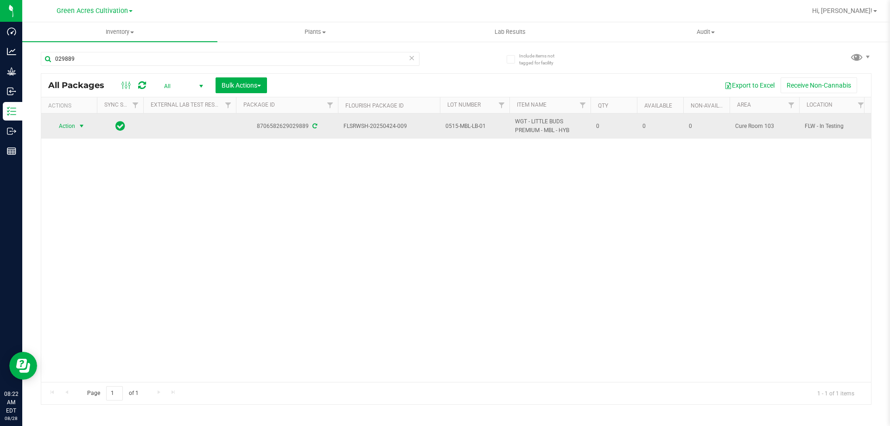
click at [71, 128] on span "Action" at bounding box center [63, 126] width 25 height 13
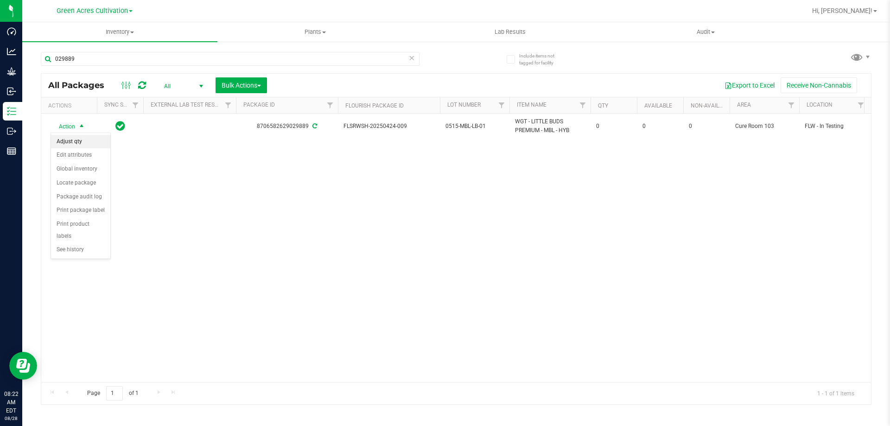
click at [74, 139] on li "Adjust qty" at bounding box center [80, 142] width 59 height 14
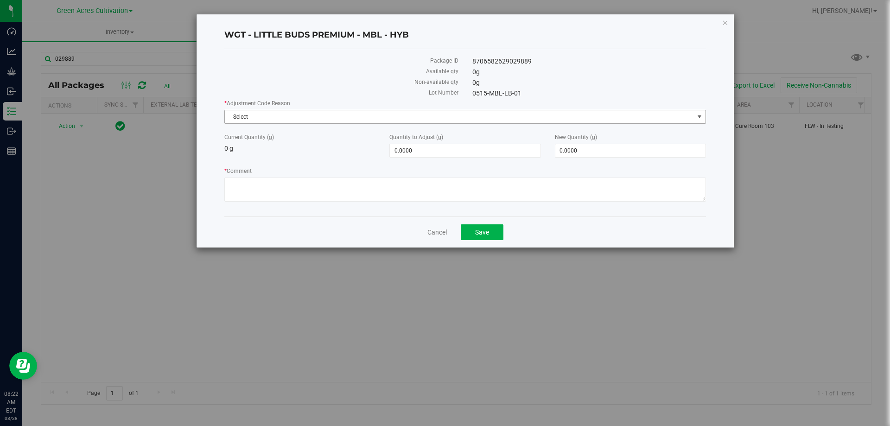
click at [285, 115] on span "Select" at bounding box center [459, 116] width 469 height 13
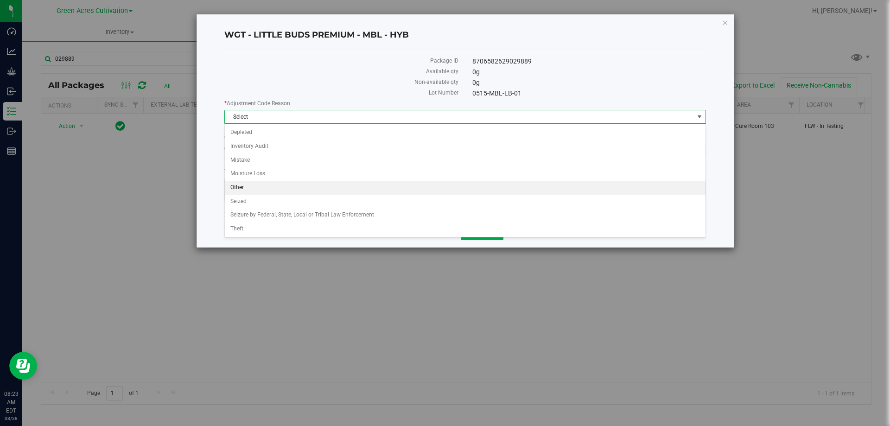
click at [240, 185] on li "Other" at bounding box center [465, 188] width 480 height 14
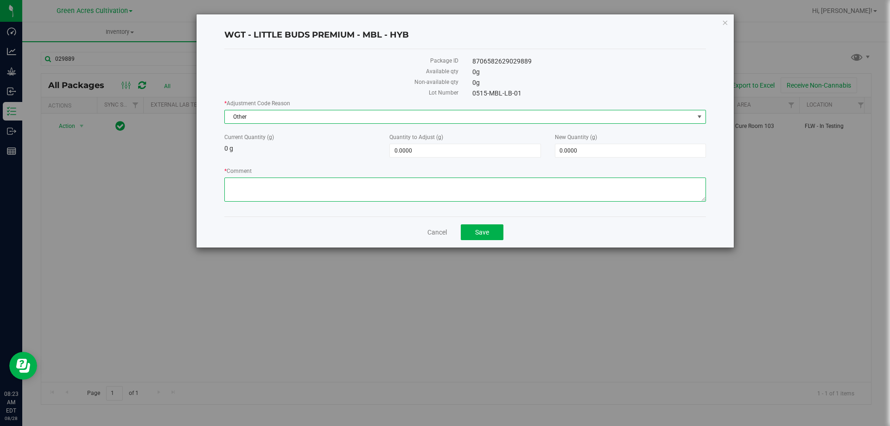
click at [288, 179] on textarea "* Comment" at bounding box center [464, 189] width 481 height 24
type textarea "ENRTY ERROR"
click at [590, 155] on span "0.0000 0" at bounding box center [630, 151] width 151 height 14
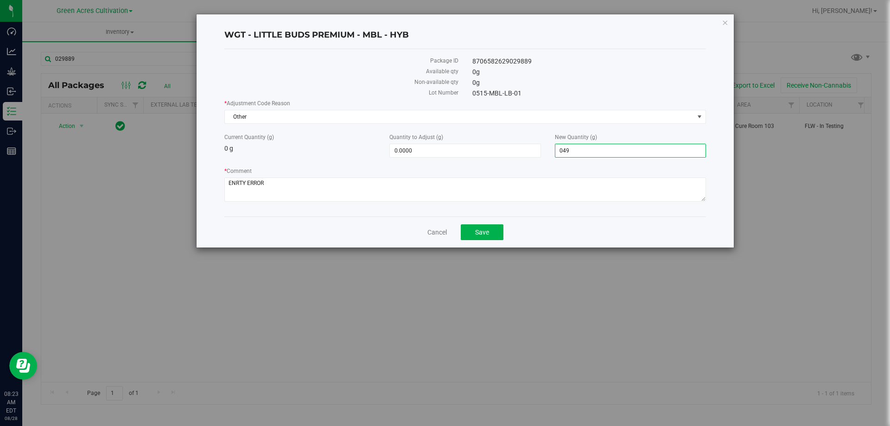
type input "0490"
type input "490.0000"
click at [641, 168] on label "* Comment" at bounding box center [464, 171] width 481 height 8
click at [641, 177] on textarea "* Comment" at bounding box center [464, 189] width 481 height 24
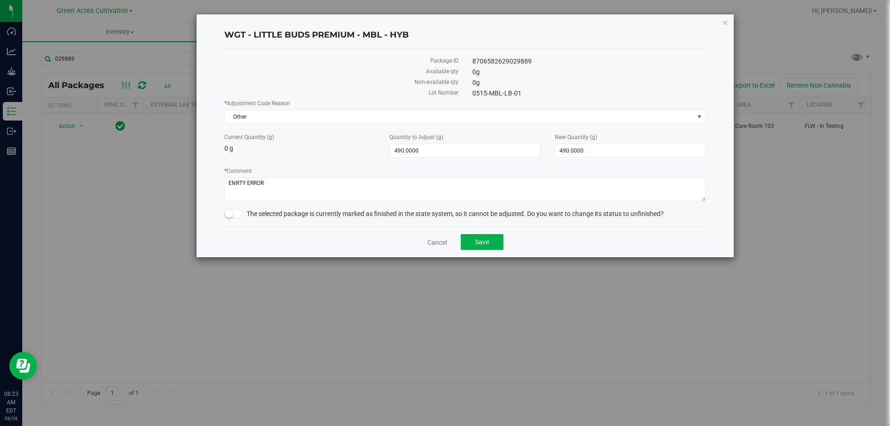
click at [238, 214] on span at bounding box center [233, 213] width 19 height 9
click at [487, 244] on span "Save" at bounding box center [482, 241] width 14 height 7
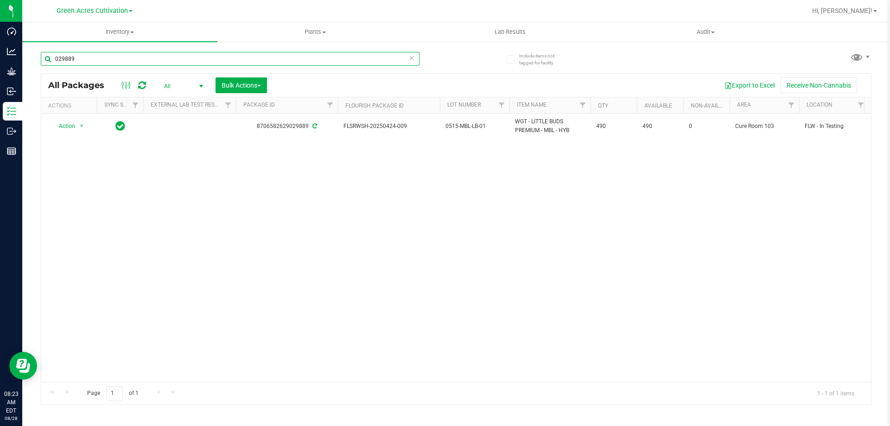
click at [157, 56] on input "029889" at bounding box center [230, 59] width 379 height 14
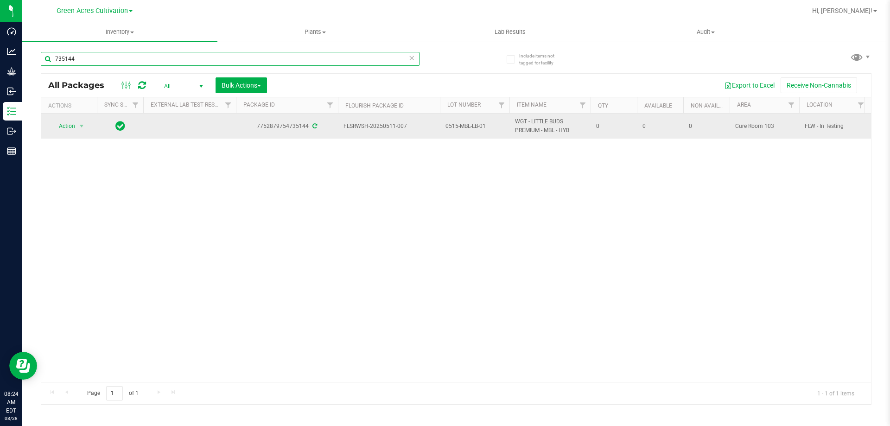
type input "735144"
click at [76, 128] on span "select" at bounding box center [82, 126] width 12 height 13
click at [86, 127] on span "select" at bounding box center [82, 126] width 12 height 13
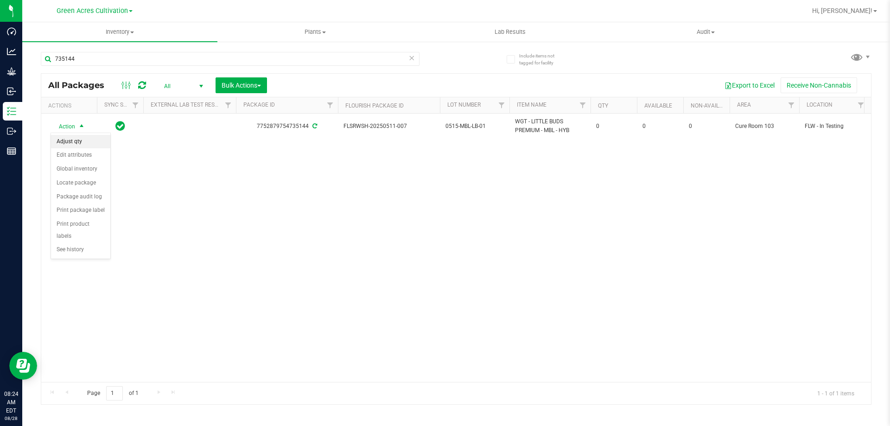
click at [76, 141] on li "Adjust qty" at bounding box center [80, 142] width 59 height 14
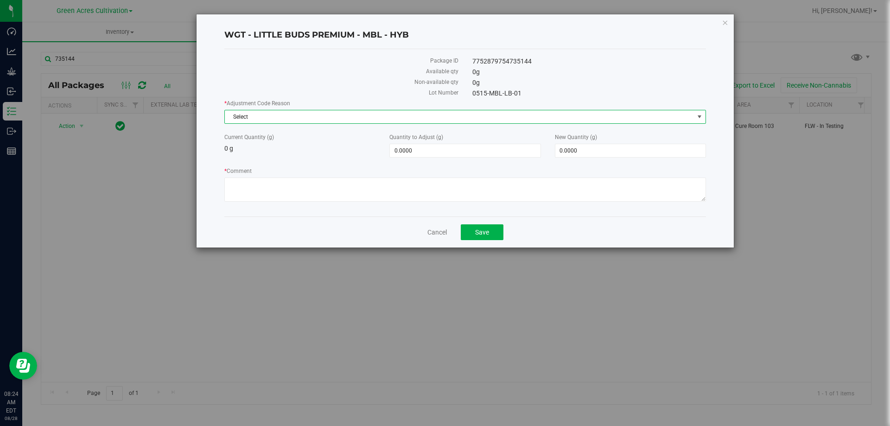
click at [494, 123] on span "Select" at bounding box center [459, 116] width 469 height 13
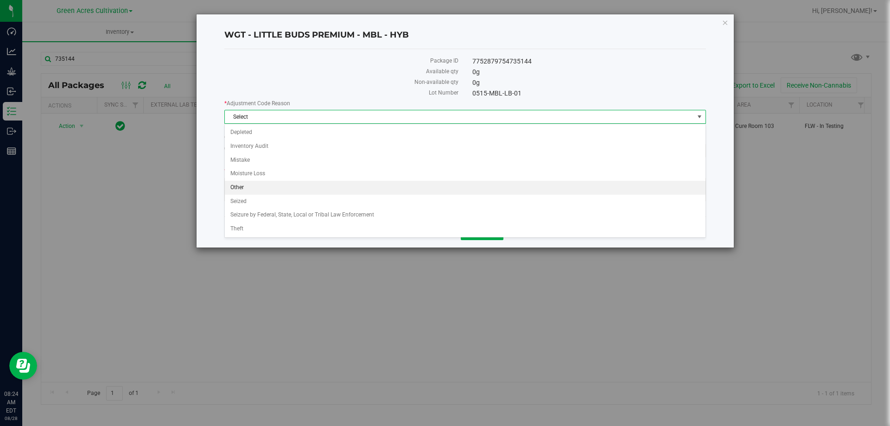
click at [252, 185] on li "Other" at bounding box center [465, 188] width 480 height 14
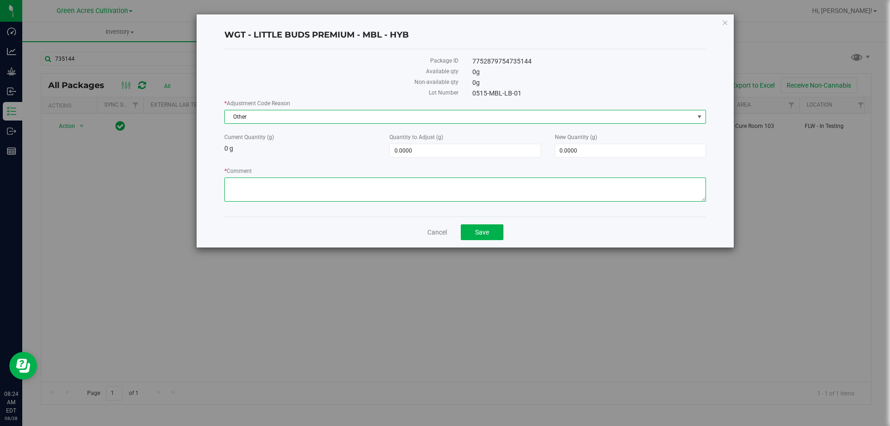
click at [273, 190] on textarea "* Comment" at bounding box center [464, 189] width 481 height 24
type textarea "ENRTY ERROR"
click at [593, 151] on span "0.0000 0" at bounding box center [630, 151] width 151 height 14
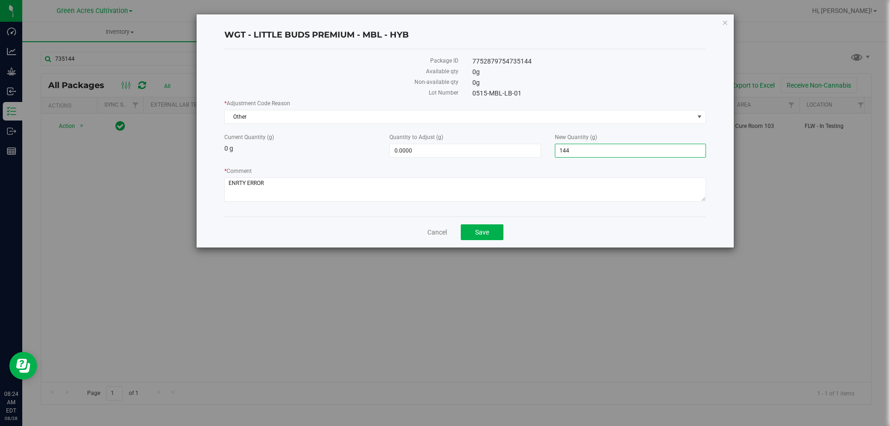
type input "1440"
type input "1,440.0000"
click at [599, 159] on div "* Adjustment Code Reason Other Select Depleted Inventory Audit Mistake Moisture…" at bounding box center [464, 151] width 481 height 105
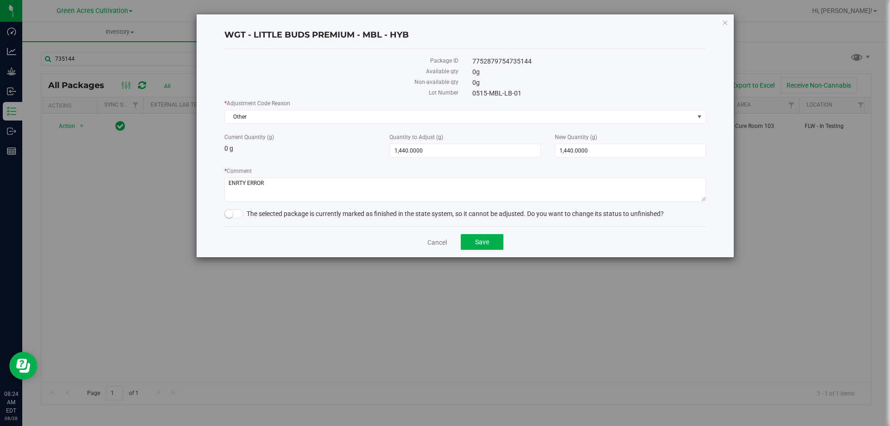
click at [239, 217] on span at bounding box center [233, 213] width 19 height 9
click at [489, 245] on button "Save" at bounding box center [482, 242] width 43 height 16
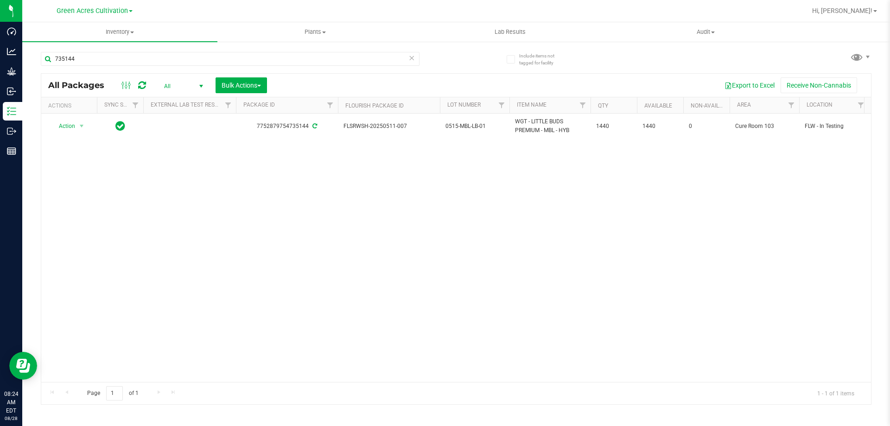
drag, startPoint x: 416, startPoint y: 234, endPoint x: 138, endPoint y: 170, distance: 285.8
click at [416, 234] on div "Action Action Adjust qty Create package Edit attributes Global inventory Locate…" at bounding box center [455, 248] width 829 height 268
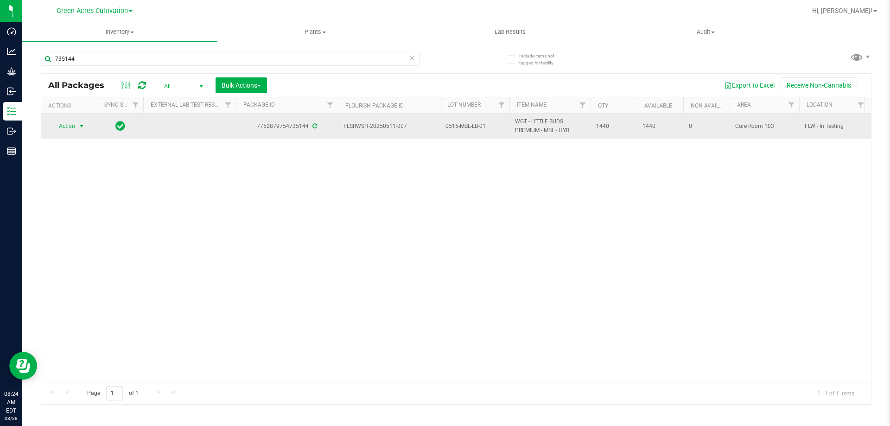
click at [68, 122] on span "Action" at bounding box center [63, 126] width 25 height 13
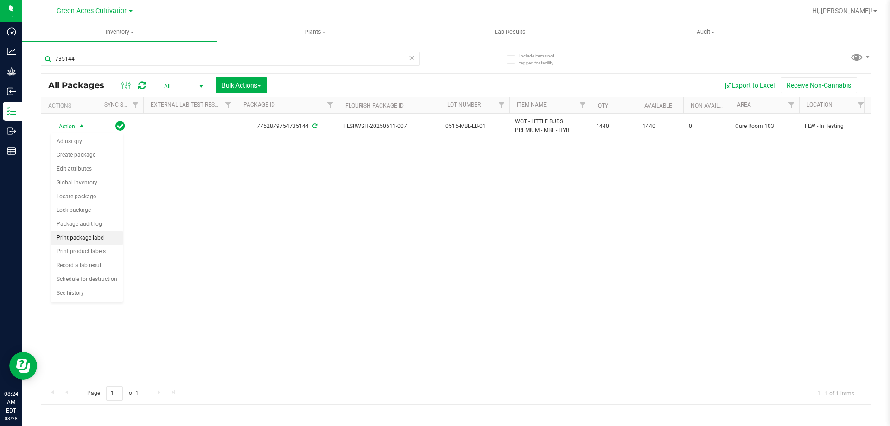
click at [82, 235] on li "Print package label" at bounding box center [87, 238] width 72 height 14
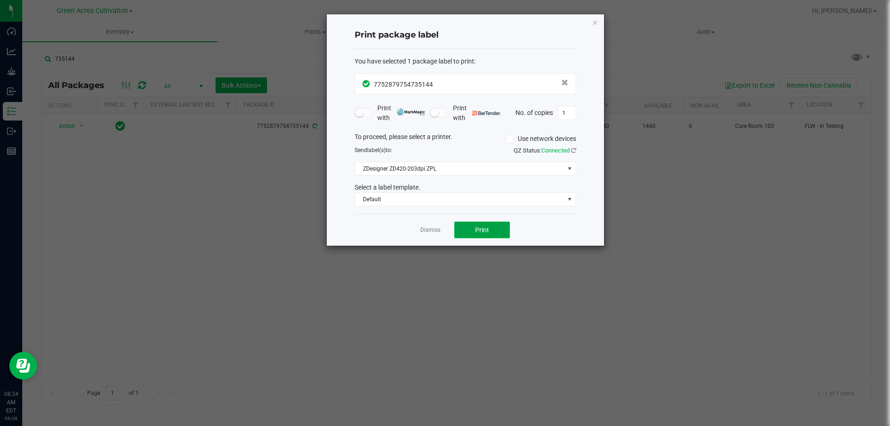
click at [483, 227] on span "Print" at bounding box center [482, 229] width 14 height 7
click at [594, 21] on icon "button" at bounding box center [595, 22] width 6 height 11
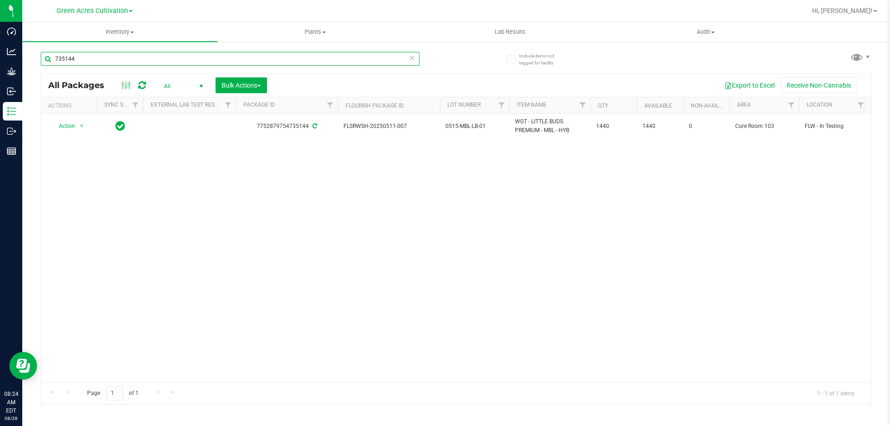
click at [165, 56] on input "735144" at bounding box center [230, 59] width 379 height 14
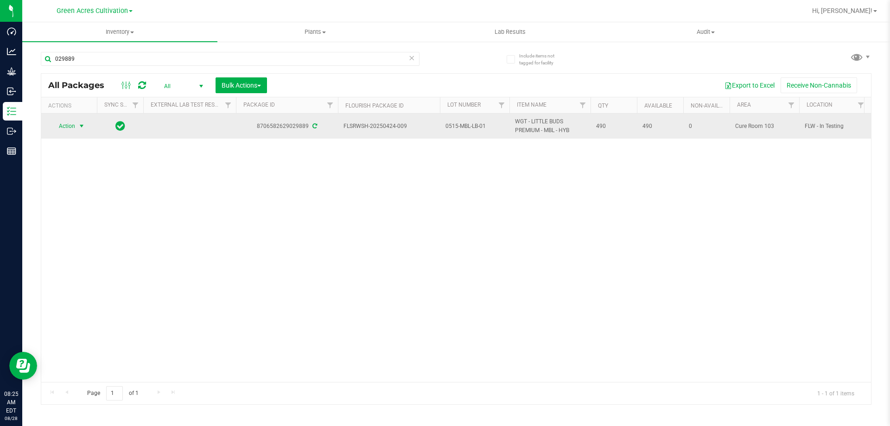
click at [72, 129] on span "Action" at bounding box center [63, 126] width 25 height 13
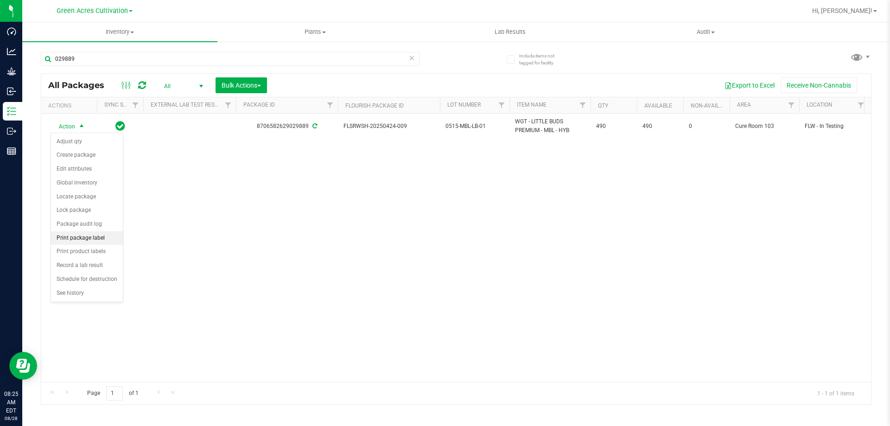
click at [70, 240] on li "Print package label" at bounding box center [87, 238] width 72 height 14
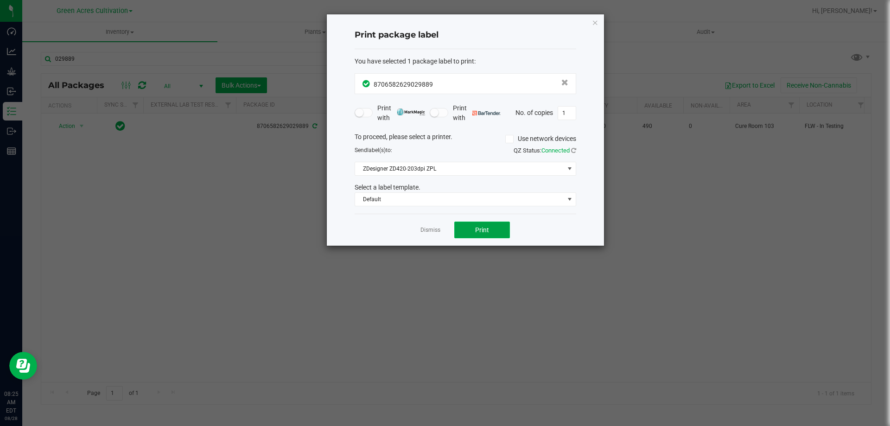
click at [472, 226] on button "Print" at bounding box center [482, 229] width 56 height 17
click at [593, 20] on icon "button" at bounding box center [595, 22] width 6 height 11
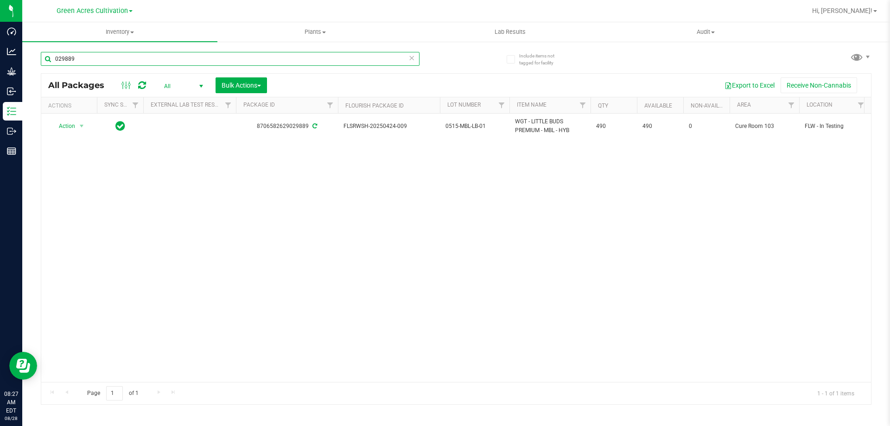
click at [336, 58] on input "029889" at bounding box center [230, 59] width 379 height 14
type input "0"
type input "9"
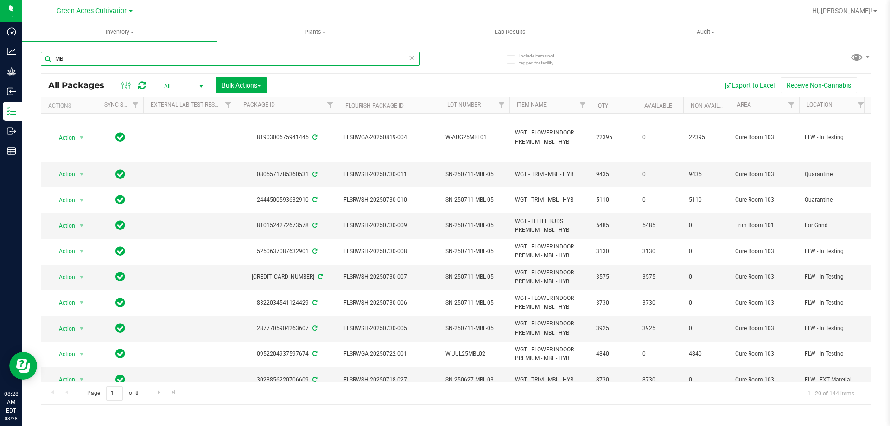
type input "M"
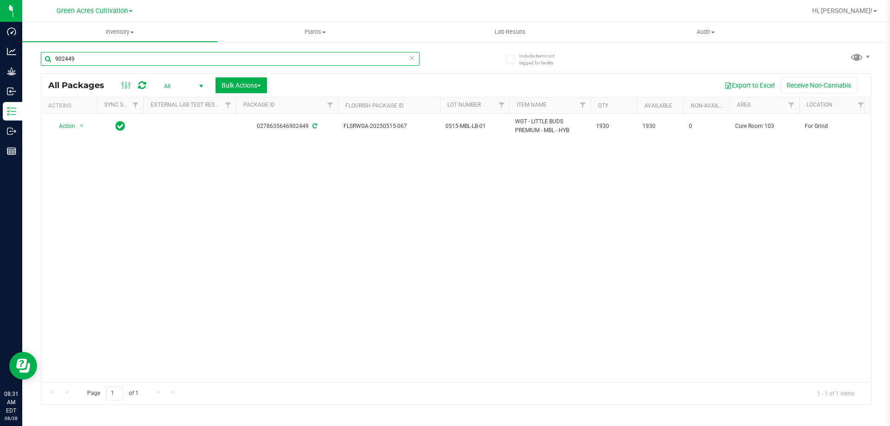
click at [342, 58] on input "902449" at bounding box center [230, 59] width 379 height 14
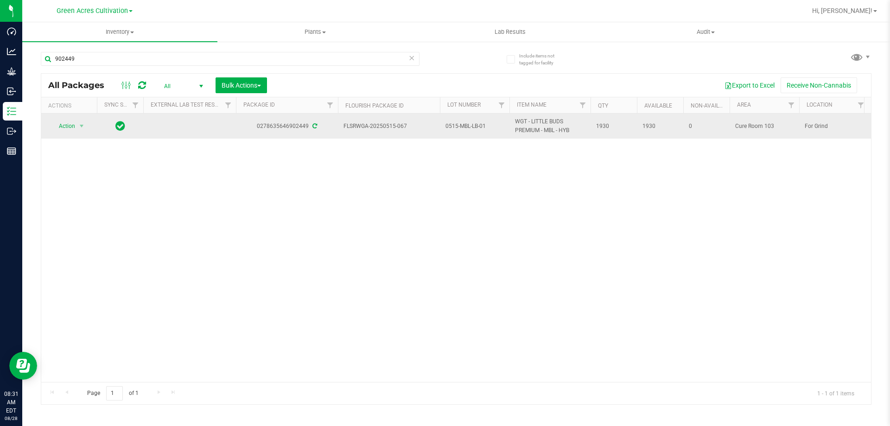
click at [482, 125] on span "0515-MBL-LB-01" at bounding box center [474, 126] width 58 height 9
click at [482, 125] on input "0515-MBL-LB-01" at bounding box center [472, 126] width 66 height 14
click at [251, 61] on input "902449" at bounding box center [230, 59] width 379 height 14
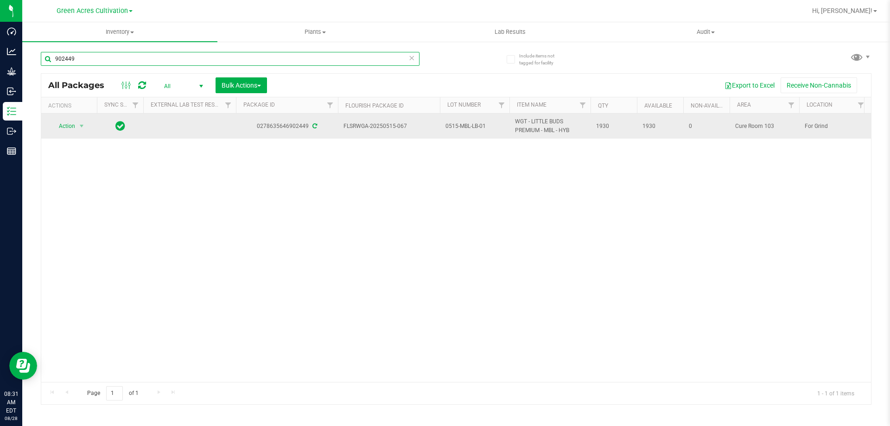
paste input "0515-MBL-LB-01"
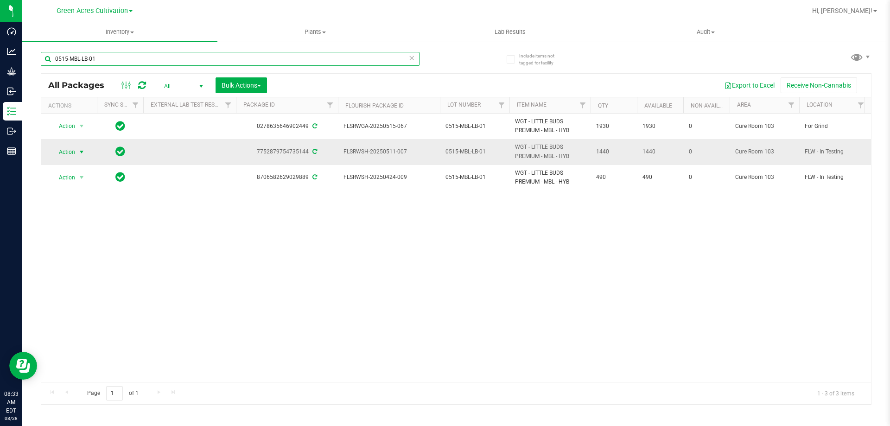
type input "0515-MBL-LB-01"
click at [78, 153] on span "select" at bounding box center [81, 151] width 7 height 7
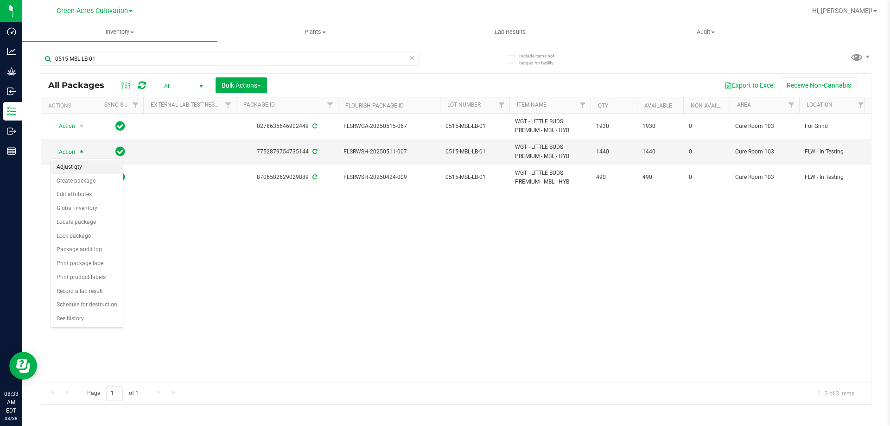
click at [77, 167] on li "Adjust qty" at bounding box center [87, 167] width 72 height 14
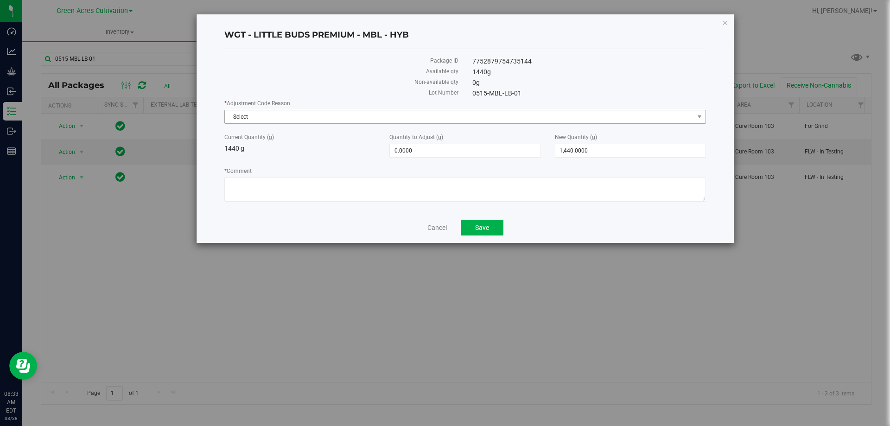
click at [433, 122] on span "Select" at bounding box center [459, 116] width 469 height 13
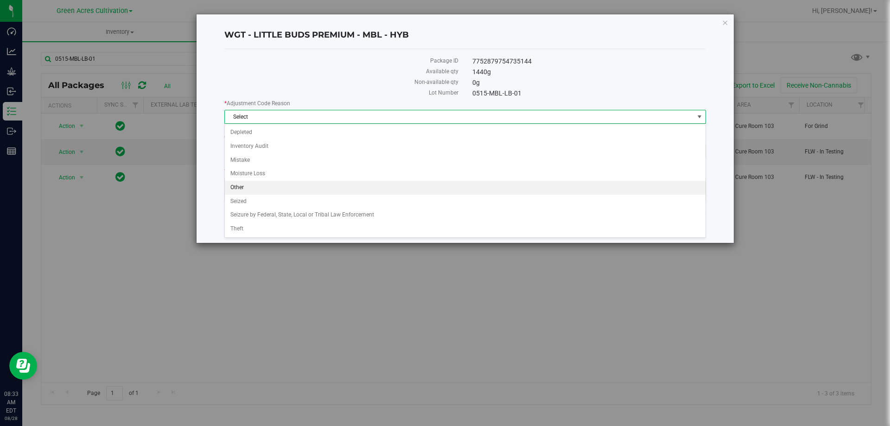
click at [242, 183] on li "Other" at bounding box center [465, 188] width 480 height 14
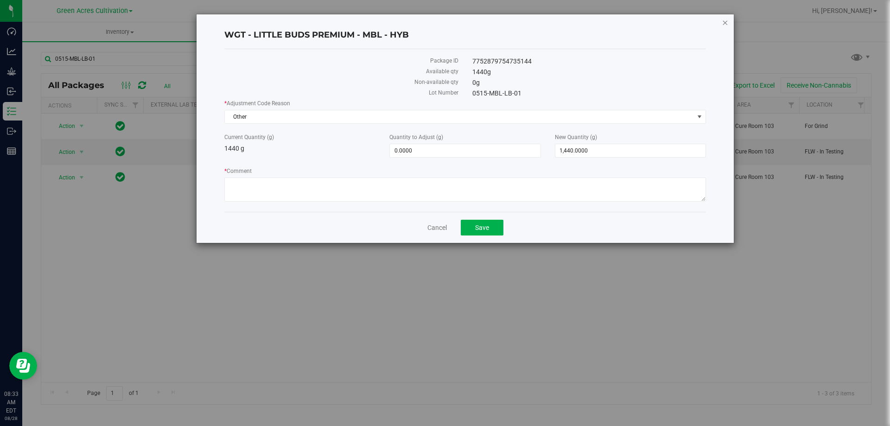
click at [722, 24] on icon "button" at bounding box center [724, 22] width 6 height 11
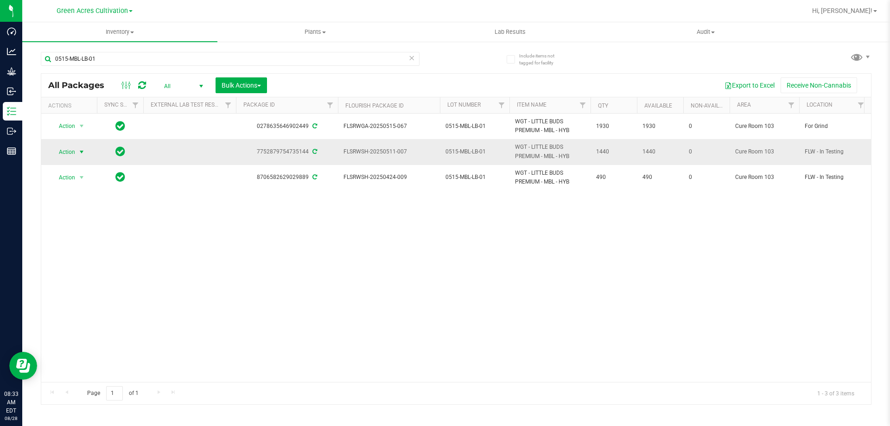
click at [82, 150] on span "select" at bounding box center [81, 151] width 7 height 7
click at [178, 219] on div "Action Action Adjust qty Create package Edit attributes Global inventory Locate…" at bounding box center [455, 248] width 829 height 268
click at [78, 153] on span "select" at bounding box center [81, 151] width 7 height 7
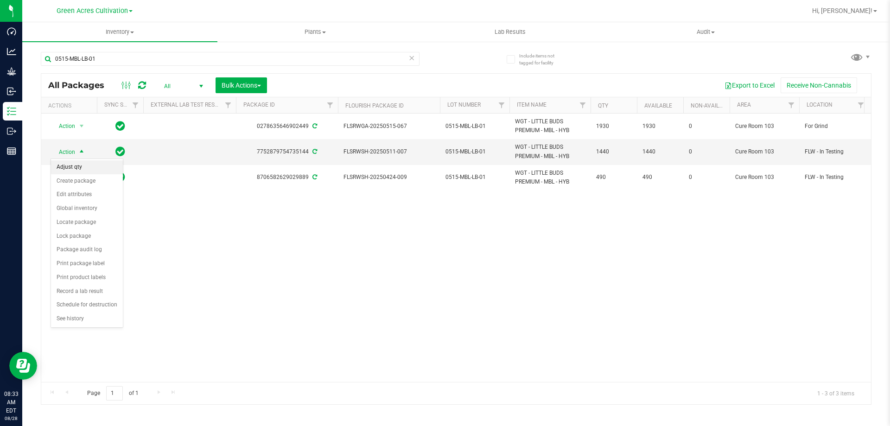
click at [77, 167] on li "Adjust qty" at bounding box center [87, 167] width 72 height 14
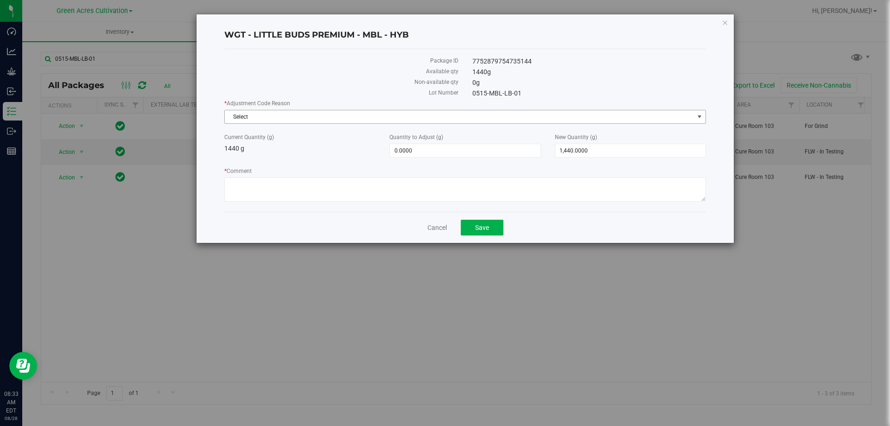
click at [566, 118] on span "Select" at bounding box center [459, 116] width 469 height 13
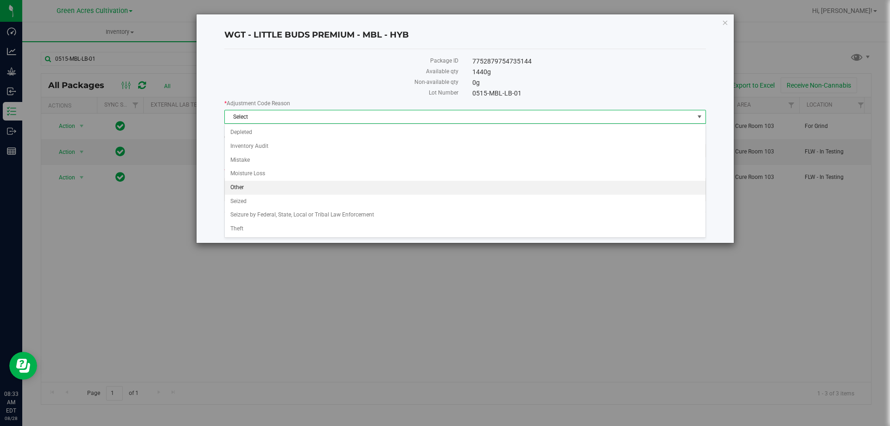
click at [236, 187] on li "Other" at bounding box center [465, 188] width 480 height 14
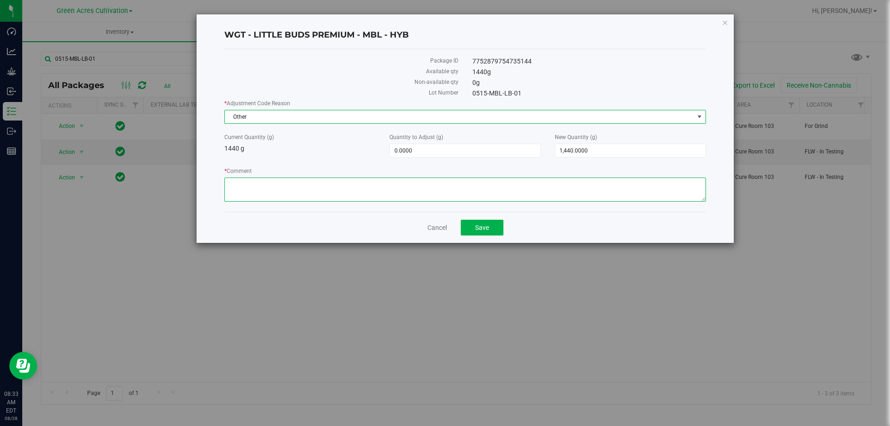
click at [490, 195] on textarea "* Comment" at bounding box center [464, 189] width 481 height 24
click at [498, 192] on textarea "* Comment" at bounding box center [464, 189] width 481 height 24
type textarea "F"
type textarea "W"
type textarea "PACKAGES COMBINED"
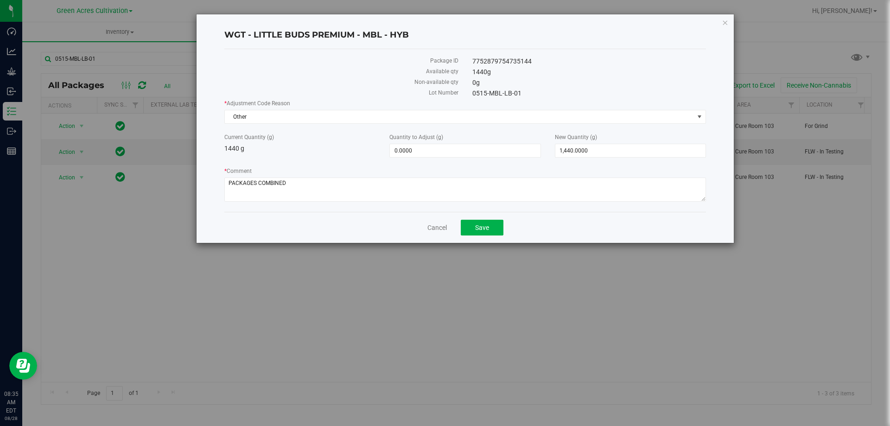
click at [520, 170] on label "* Comment" at bounding box center [464, 171] width 481 height 8
click at [520, 177] on textarea "* Comment" at bounding box center [464, 189] width 481 height 24
click at [461, 150] on span "0.0000 0" at bounding box center [464, 151] width 151 height 14
click at [461, 150] on input "0" at bounding box center [465, 150] width 150 height 13
type input "1440"
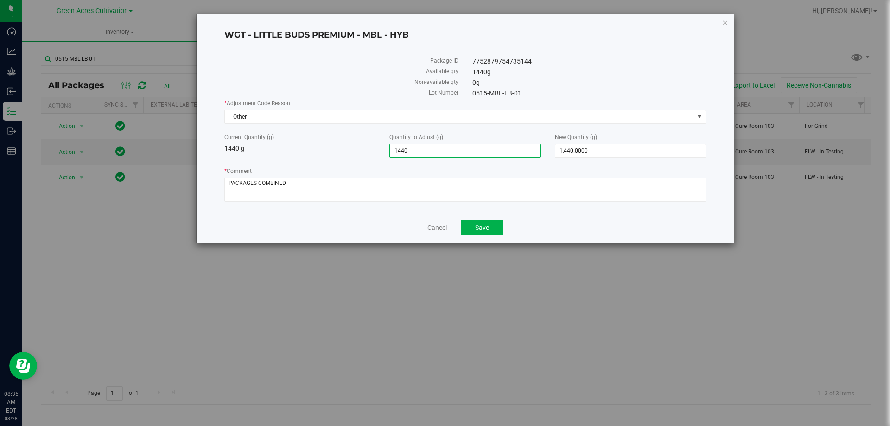
type input "1,440.0000"
type input "2,880.0000"
click at [494, 167] on label "* Comment" at bounding box center [464, 171] width 481 height 8
click at [494, 177] on textarea "* Comment" at bounding box center [464, 189] width 481 height 24
click at [484, 231] on span "Save" at bounding box center [482, 227] width 14 height 7
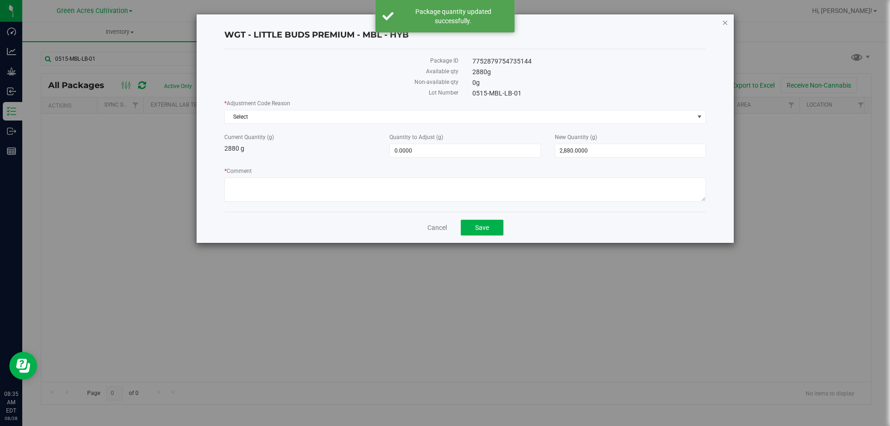
click at [725, 21] on icon "button" at bounding box center [724, 22] width 6 height 11
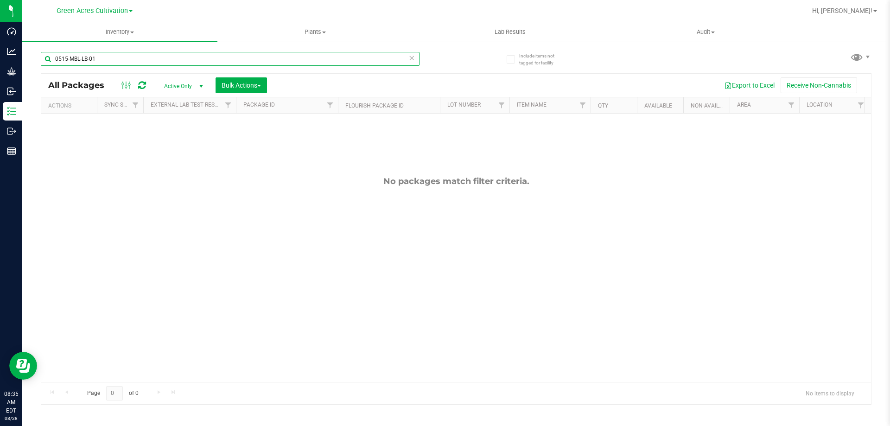
click at [133, 54] on input "0515-MBL-LB-01" at bounding box center [230, 59] width 379 height 14
click at [131, 55] on input "0515-MBL-LB-01" at bounding box center [230, 59] width 379 height 14
click at [410, 61] on icon at bounding box center [411, 57] width 6 height 11
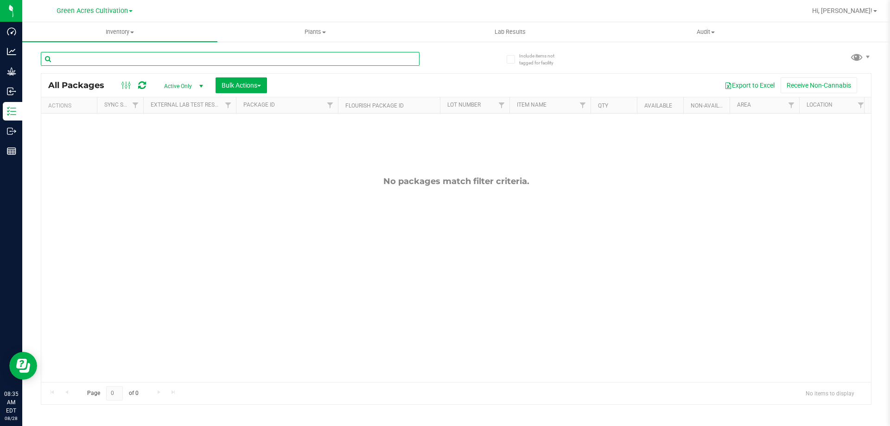
click at [163, 60] on input "text" at bounding box center [230, 59] width 379 height 14
paste input "0515-MBL-LB-01"
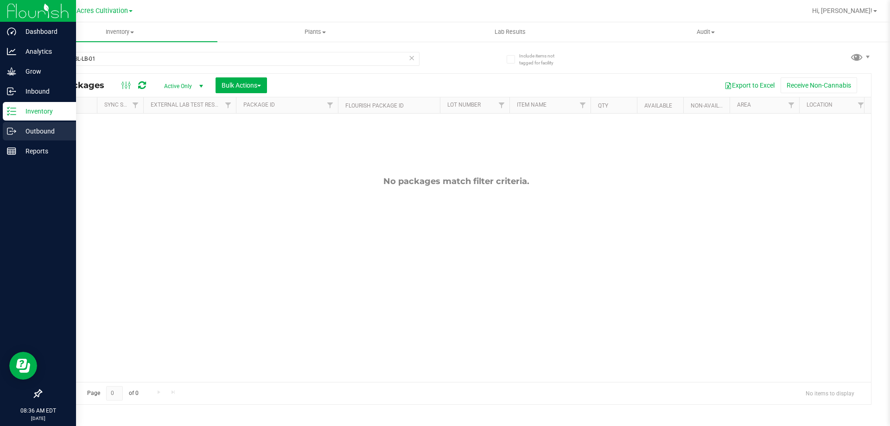
click at [6, 129] on div "Outbound" at bounding box center [39, 131] width 73 height 19
click at [17, 127] on p "Outbound" at bounding box center [44, 131] width 56 height 11
click at [33, 133] on p "Outbound" at bounding box center [44, 131] width 56 height 11
click at [30, 86] on p "Inbound" at bounding box center [44, 91] width 56 height 11
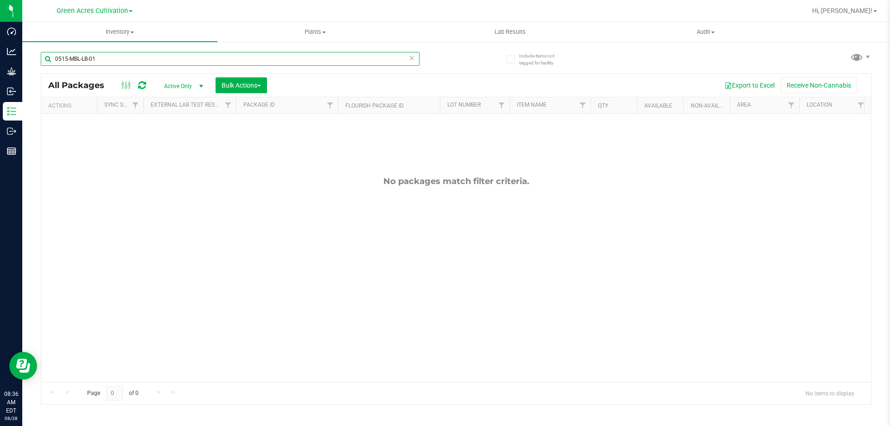
click at [170, 62] on input "0515-MBL-LB-01" at bounding box center [230, 59] width 379 height 14
click at [170, 63] on input "0515-MBL-LB-01" at bounding box center [230, 59] width 379 height 14
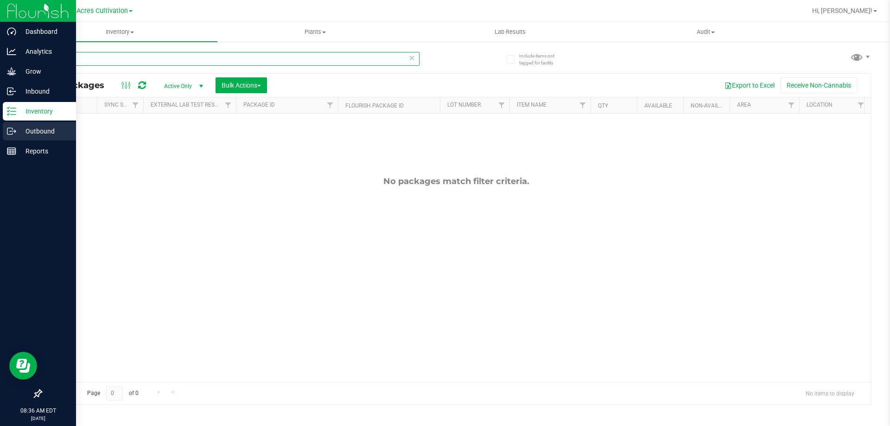
type input "MBL"
click at [17, 134] on p "Outbound" at bounding box center [44, 131] width 56 height 11
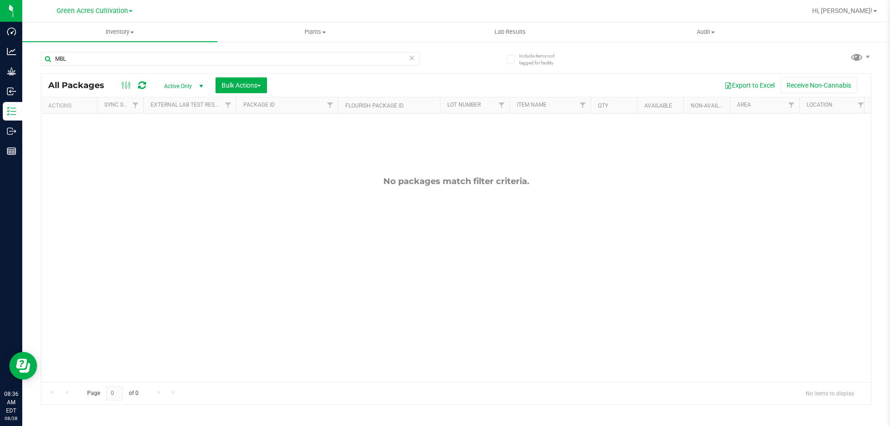
click at [193, 84] on span "Active Only" at bounding box center [181, 86] width 51 height 13
click at [169, 138] on li "All" at bounding box center [181, 142] width 50 height 14
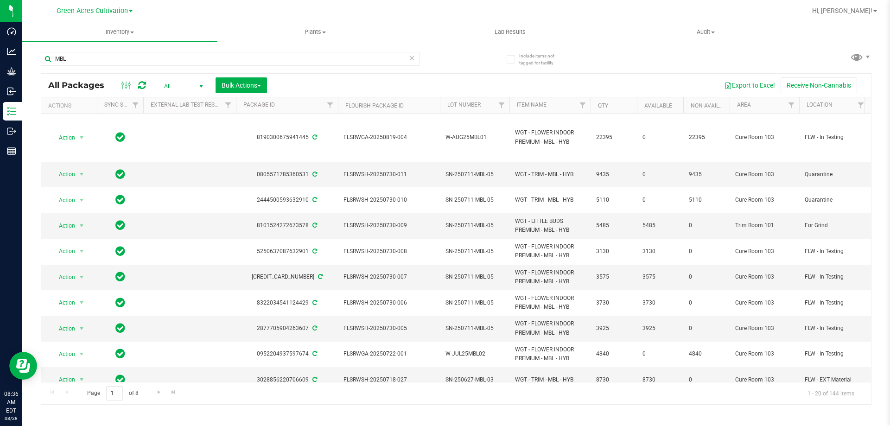
click at [200, 83] on span "select" at bounding box center [200, 85] width 7 height 7
click at [183, 102] on li "Active Only" at bounding box center [181, 101] width 50 height 14
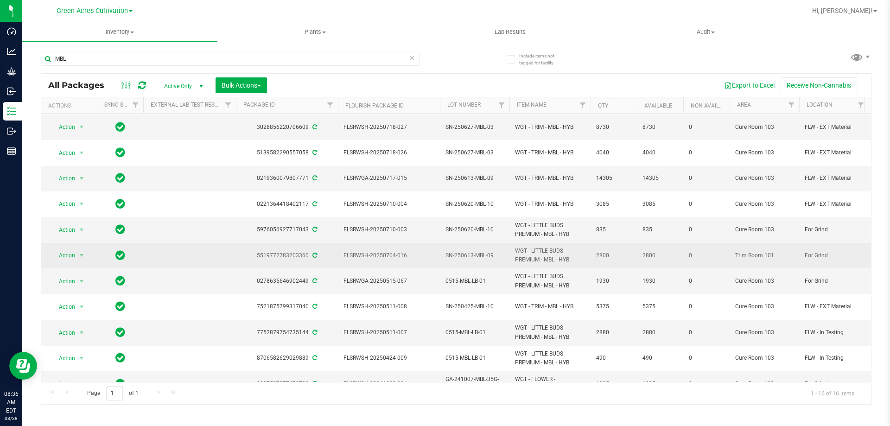
scroll to position [128, 0]
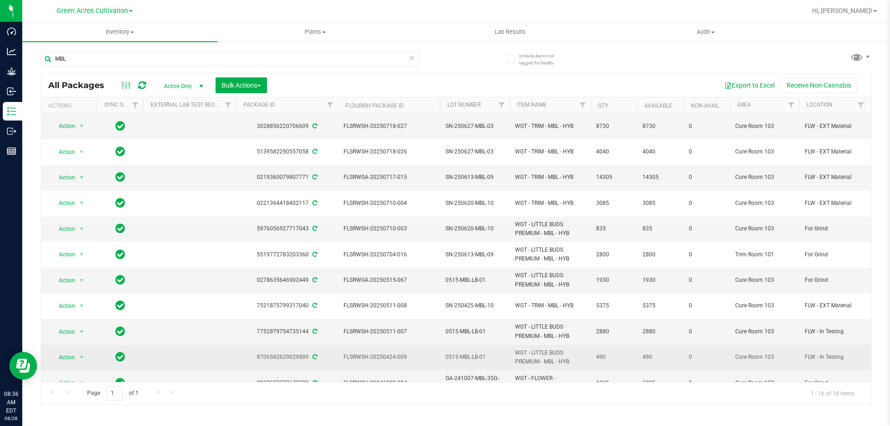
click at [471, 353] on span "0515-MBL-LB-01" at bounding box center [474, 357] width 58 height 9
click at [471, 350] on input "0515-MBL-LB-01" at bounding box center [472, 357] width 66 height 14
click at [235, 51] on div "MBL" at bounding box center [248, 59] width 415 height 30
click at [232, 55] on input "MBL" at bounding box center [230, 59] width 379 height 14
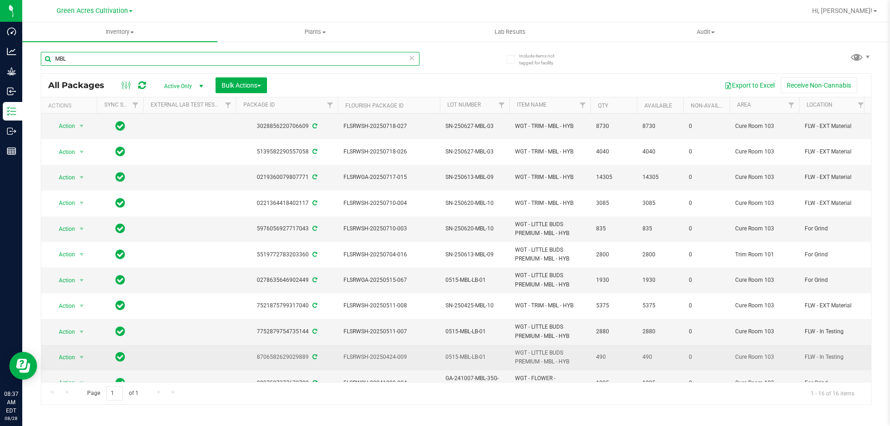
click at [232, 55] on input "MBL" at bounding box center [230, 59] width 379 height 14
paste input "0515-MBL-LB-01"
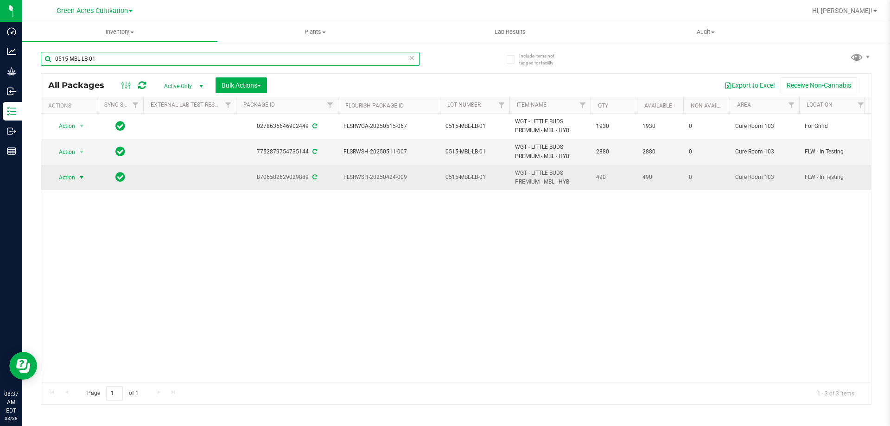
type input "0515-MBL-LB-01"
click at [72, 180] on span "Action" at bounding box center [63, 177] width 25 height 13
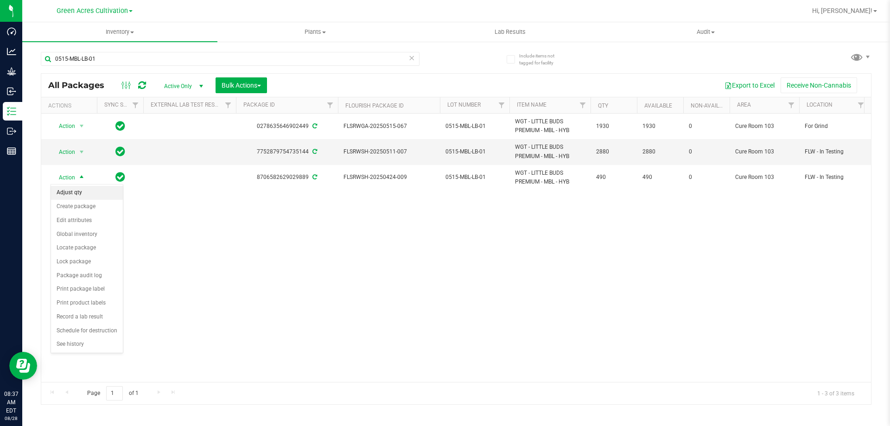
click at [76, 191] on li "Adjust qty" at bounding box center [87, 193] width 72 height 14
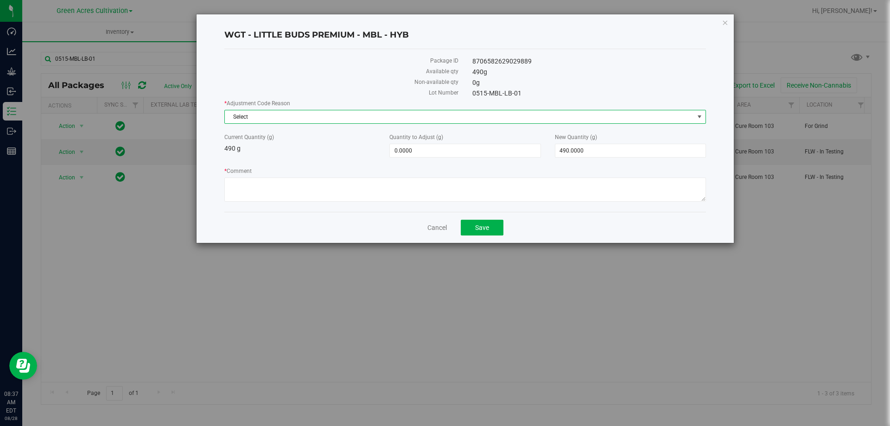
click at [447, 118] on span "Select" at bounding box center [459, 116] width 469 height 13
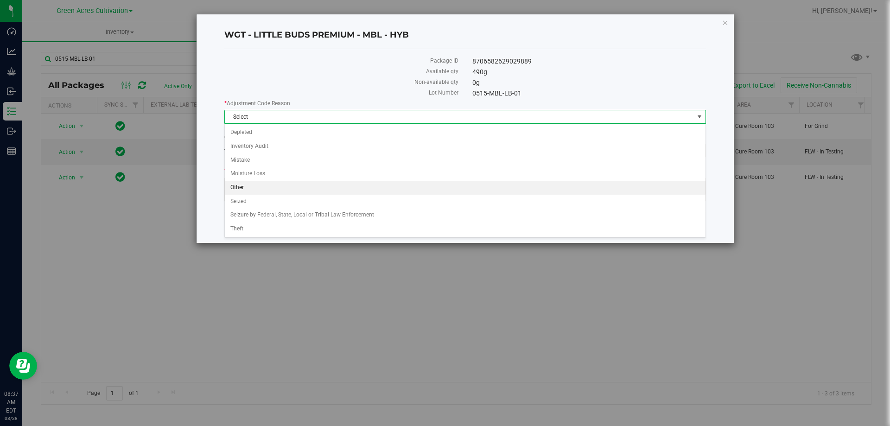
click at [282, 191] on li "Other" at bounding box center [465, 188] width 480 height 14
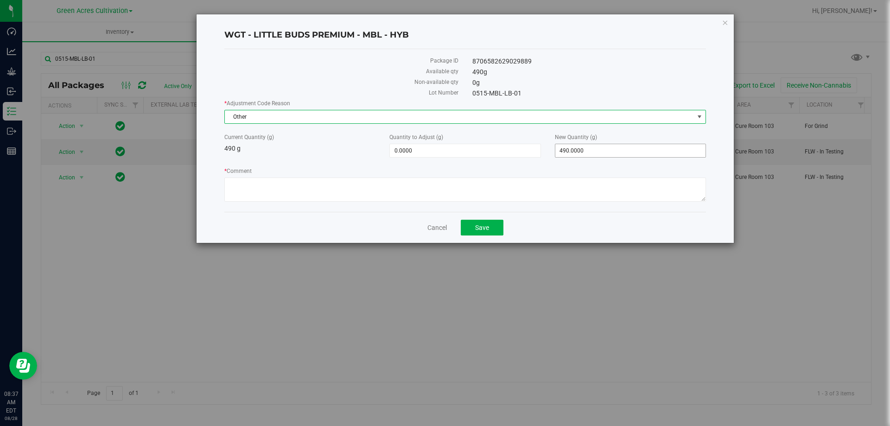
click at [595, 152] on span "490.0000 490" at bounding box center [630, 151] width 151 height 14
click at [594, 152] on input "490" at bounding box center [630, 150] width 150 height 13
type input "490"
click at [596, 163] on div "* Adjustment Code Reason Other Select Depleted Inventory Audit Mistake Moisture…" at bounding box center [464, 151] width 481 height 105
click at [455, 150] on span "0.0000 0" at bounding box center [464, 151] width 151 height 14
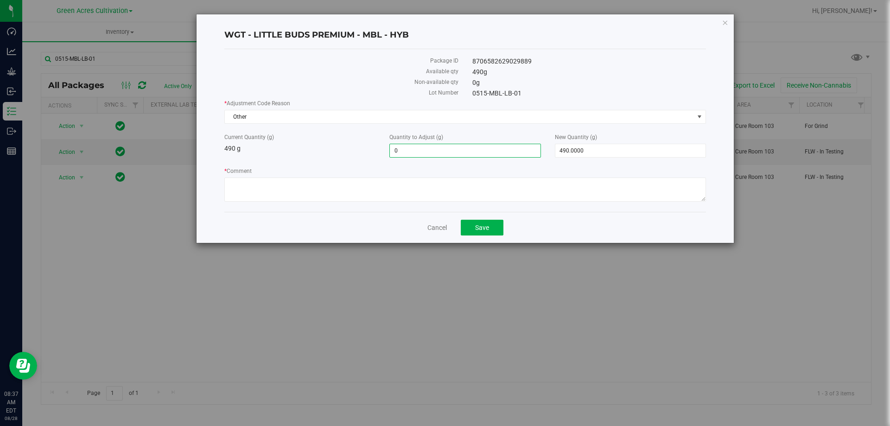
click at [455, 150] on input "0" at bounding box center [465, 150] width 150 height 13
type input "490"
type input "490.0000"
type input "980.0000"
click at [466, 163] on div "* Adjustment Code Reason Other Select Depleted Inventory Audit Mistake Moisture…" at bounding box center [464, 151] width 481 height 105
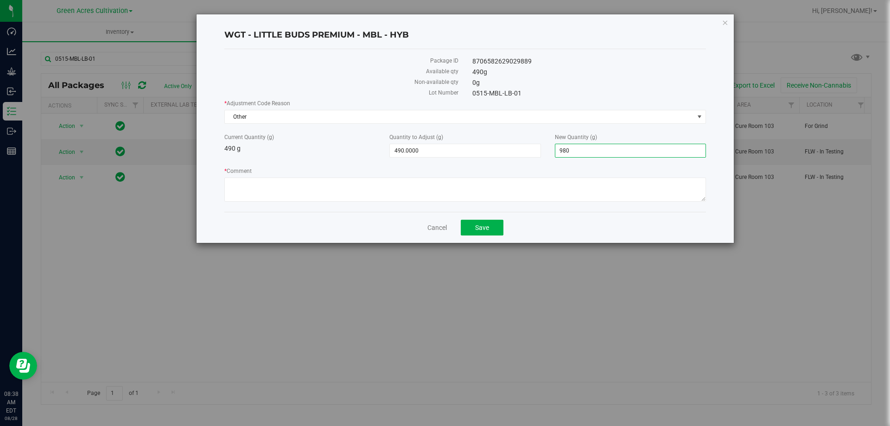
click at [585, 152] on span "980.0000 980" at bounding box center [630, 151] width 151 height 14
click at [585, 152] on input "980" at bounding box center [630, 150] width 150 height 13
type input "-490.0000"
click at [606, 164] on div "* Adjustment Code Reason Other Select Depleted Inventory Audit Mistake Moisture…" at bounding box center [464, 151] width 481 height 105
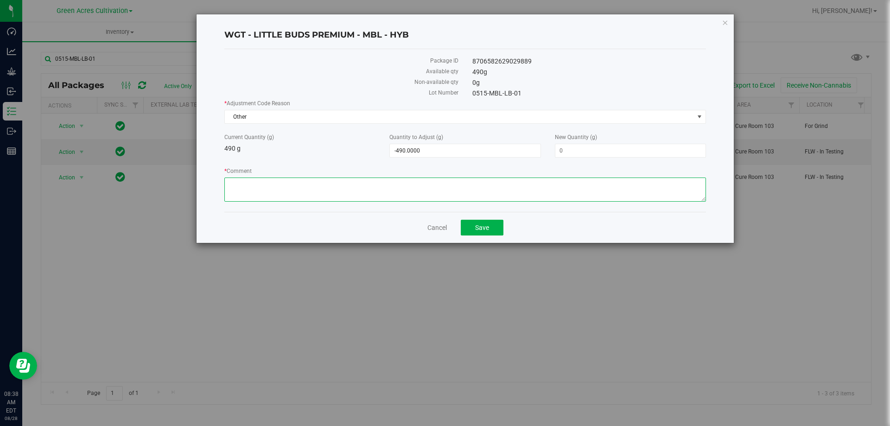
click at [545, 182] on textarea "* Comment" at bounding box center [464, 189] width 481 height 24
type textarea "FROM CULTIVATION"
click at [541, 219] on div "Cancel Save" at bounding box center [464, 227] width 481 height 31
click at [484, 228] on span "Save" at bounding box center [482, 227] width 14 height 7
click at [726, 21] on icon "button" at bounding box center [724, 22] width 6 height 11
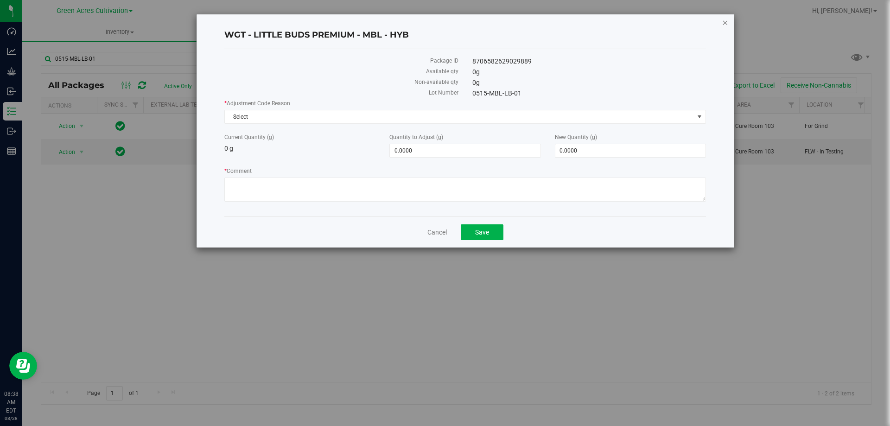
click at [722, 21] on icon "button" at bounding box center [724, 22] width 6 height 11
